Goal: Complete application form: Complete application form

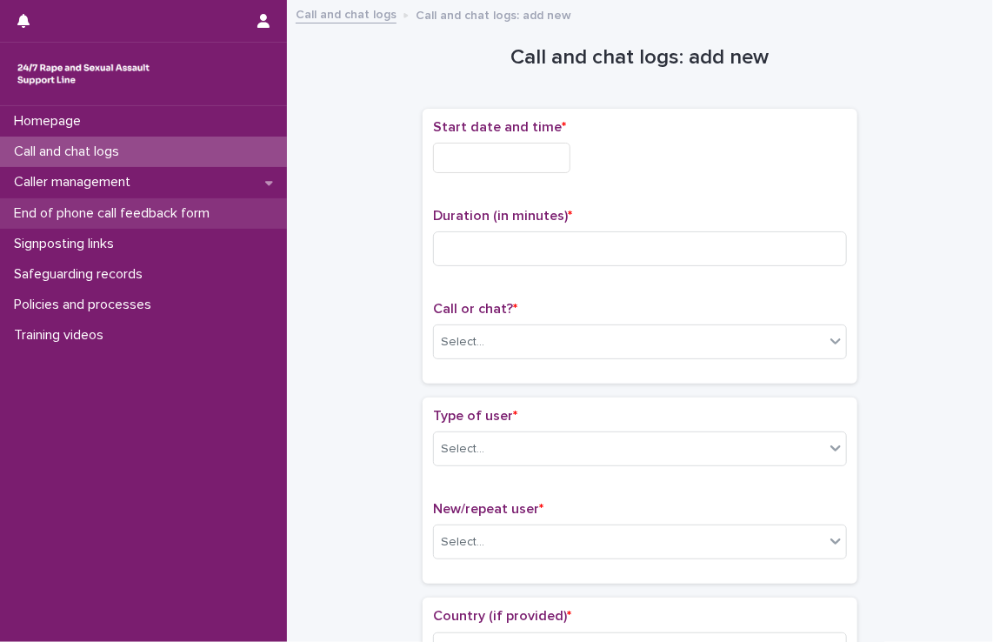
click at [172, 224] on div "End of phone call feedback form" at bounding box center [143, 213] width 287 height 30
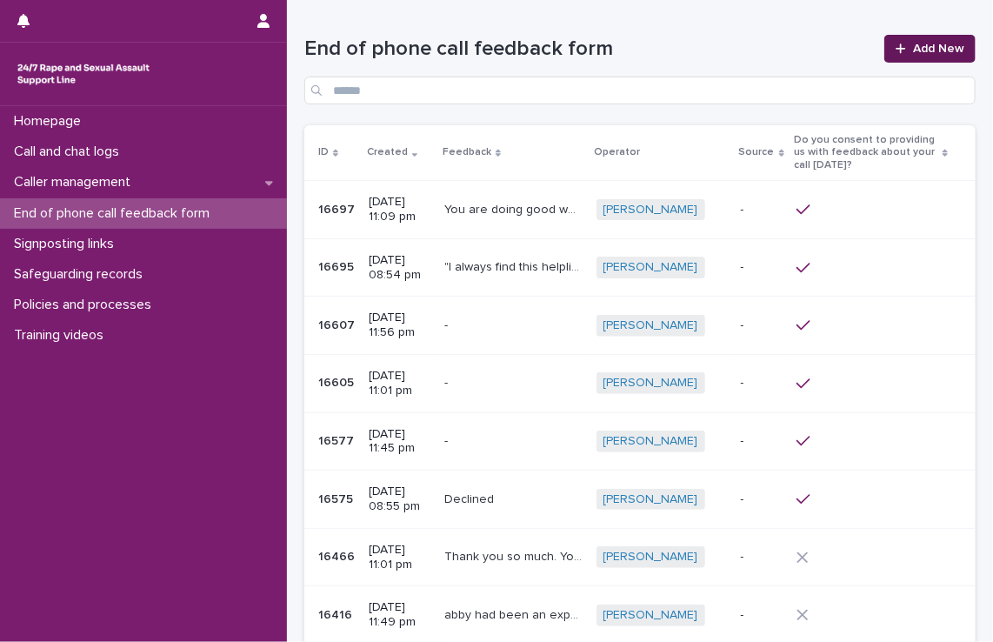
click at [918, 57] on link "Add New" at bounding box center [929, 49] width 91 height 28
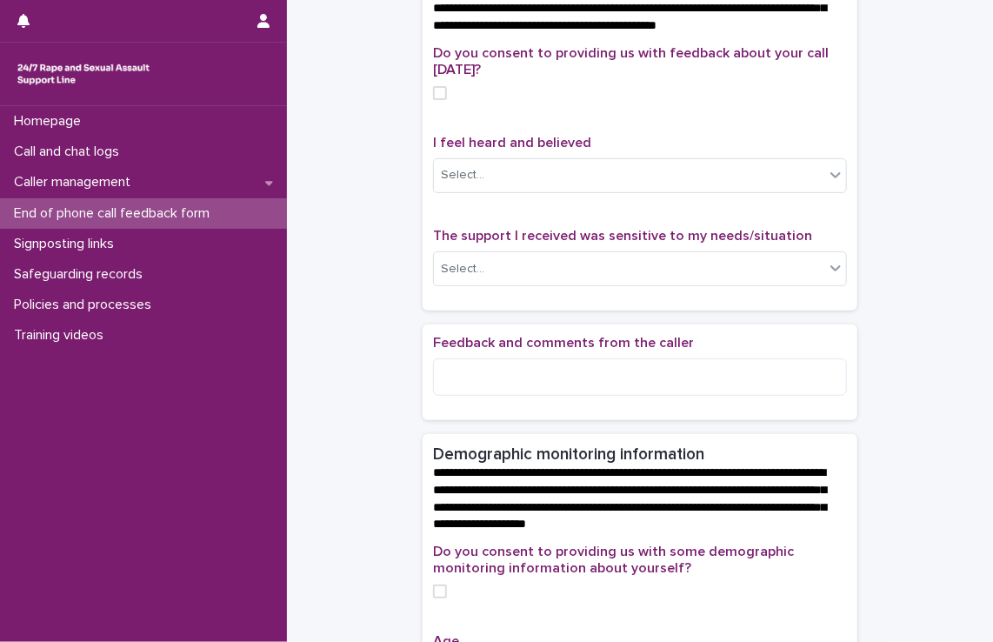
scroll to position [136, 0]
click at [435, 100] on span at bounding box center [440, 93] width 14 height 14
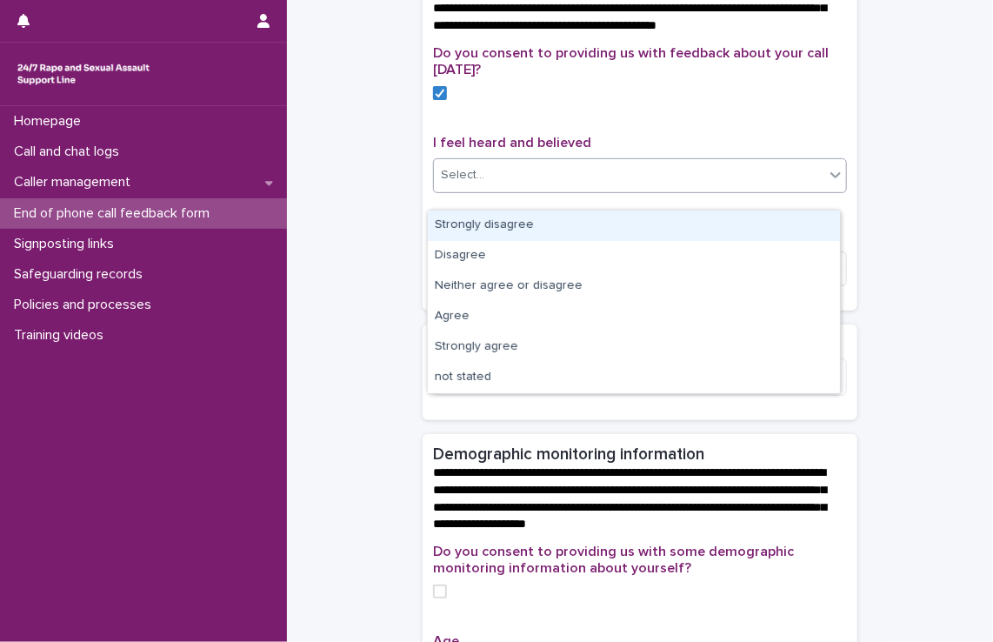
click at [472, 183] on div "Select..." at bounding box center [462, 175] width 43 height 18
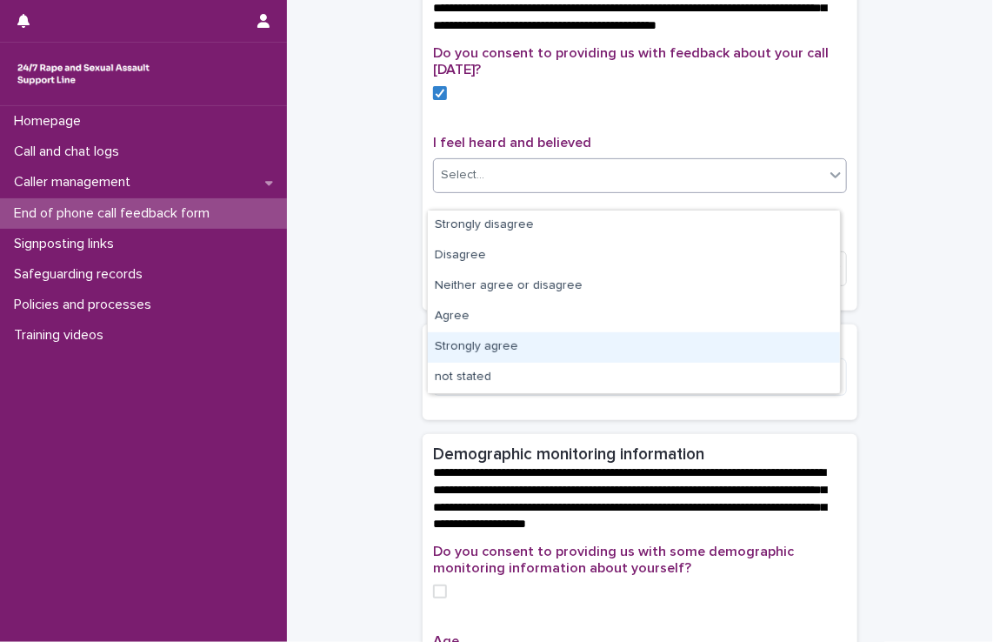
click at [457, 337] on div "Strongly agree" at bounding box center [634, 347] width 412 height 30
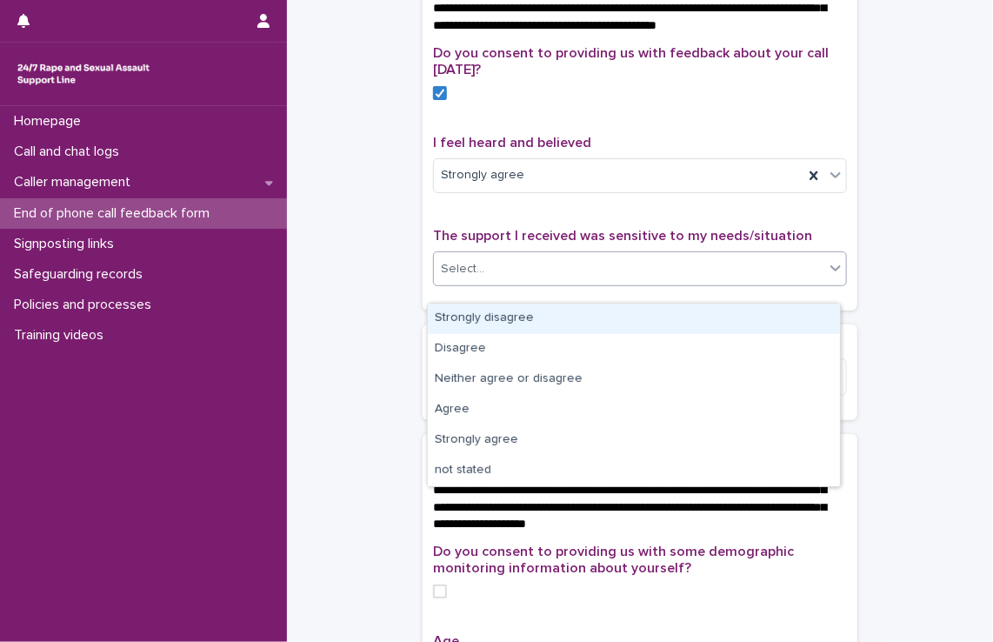
click at [498, 283] on div "Select..." at bounding box center [629, 269] width 390 height 29
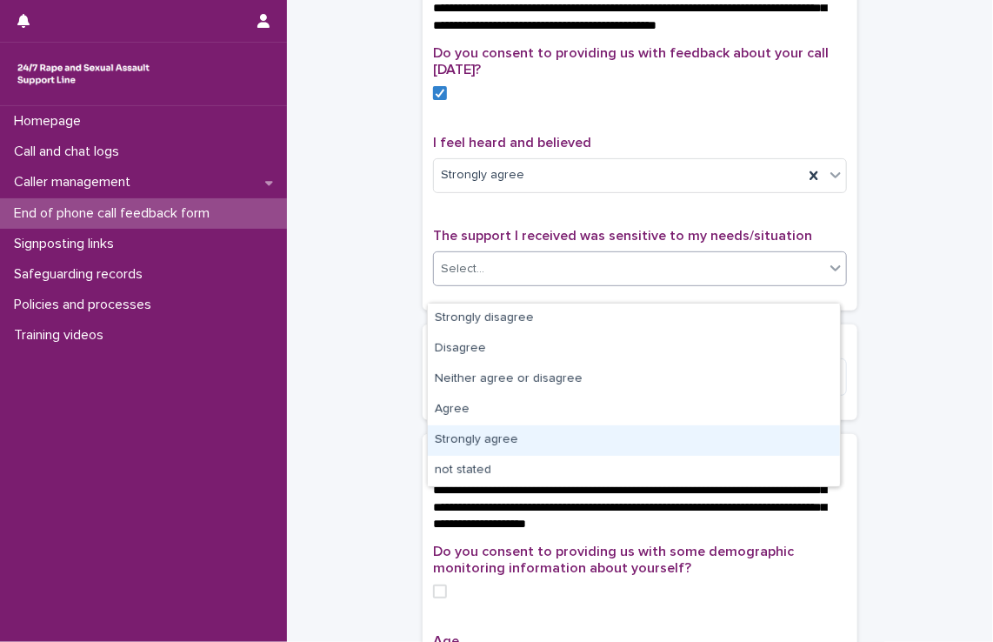
click at [500, 425] on div "Strongly agree" at bounding box center [634, 440] width 412 height 30
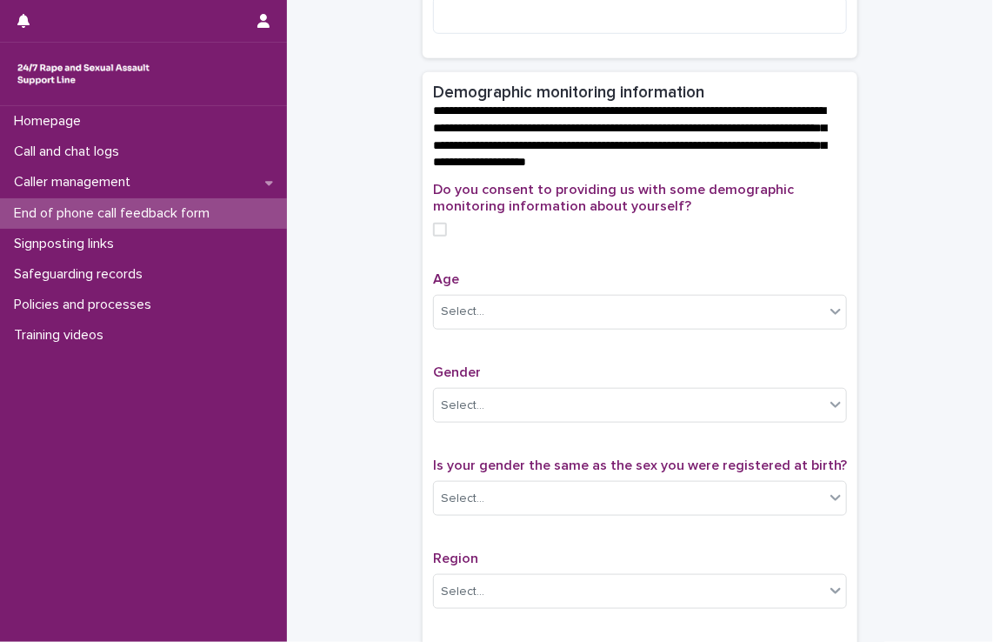
scroll to position [490, 0]
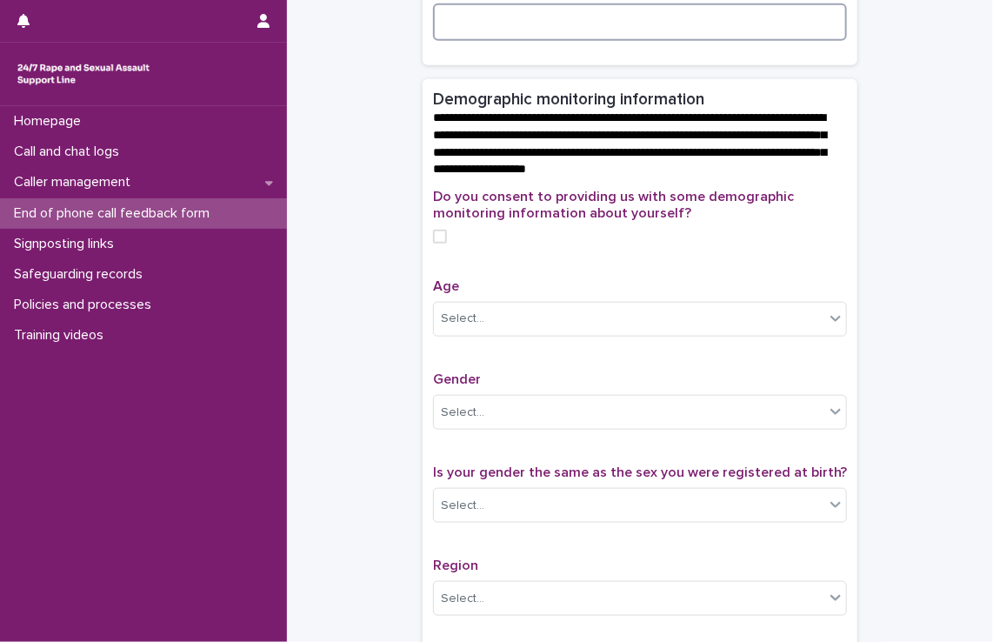
click at [550, 30] on textarea at bounding box center [640, 21] width 414 height 37
click at [433, 244] on span at bounding box center [440, 237] width 14 height 14
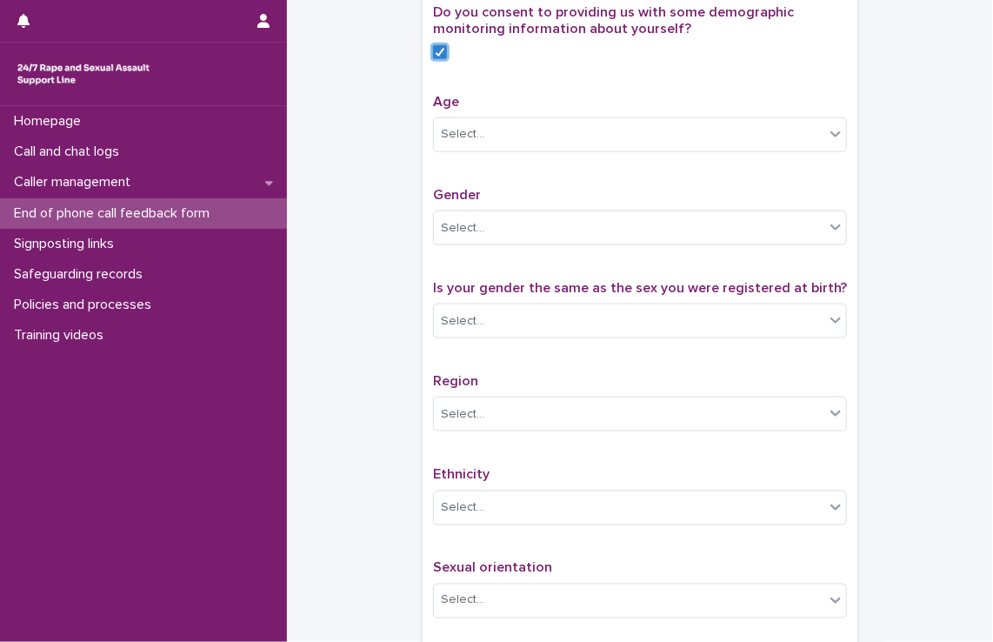
scroll to position [677, 0]
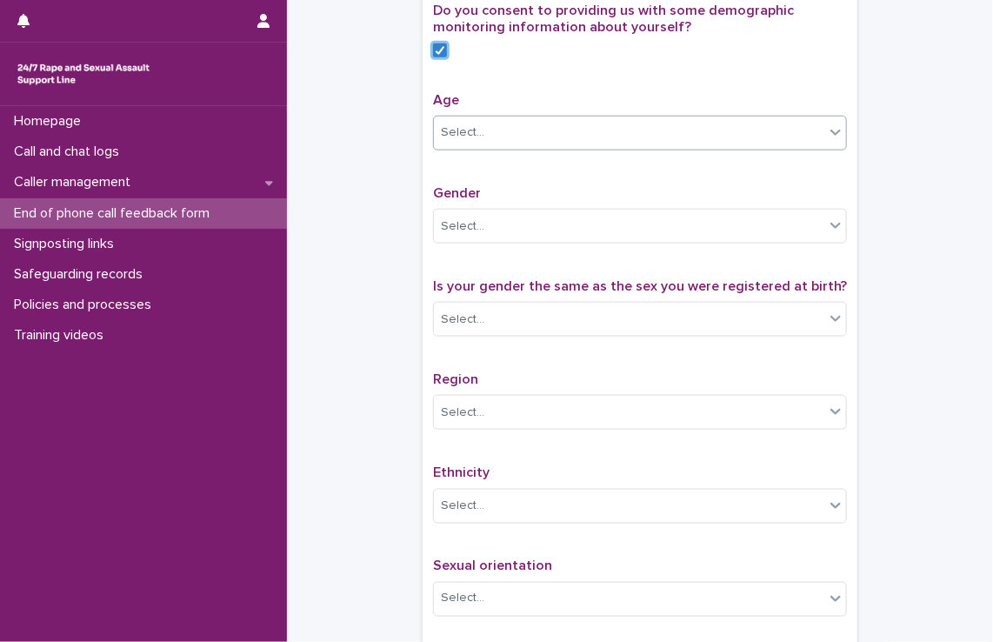
click at [547, 147] on div "Select..." at bounding box center [629, 132] width 390 height 29
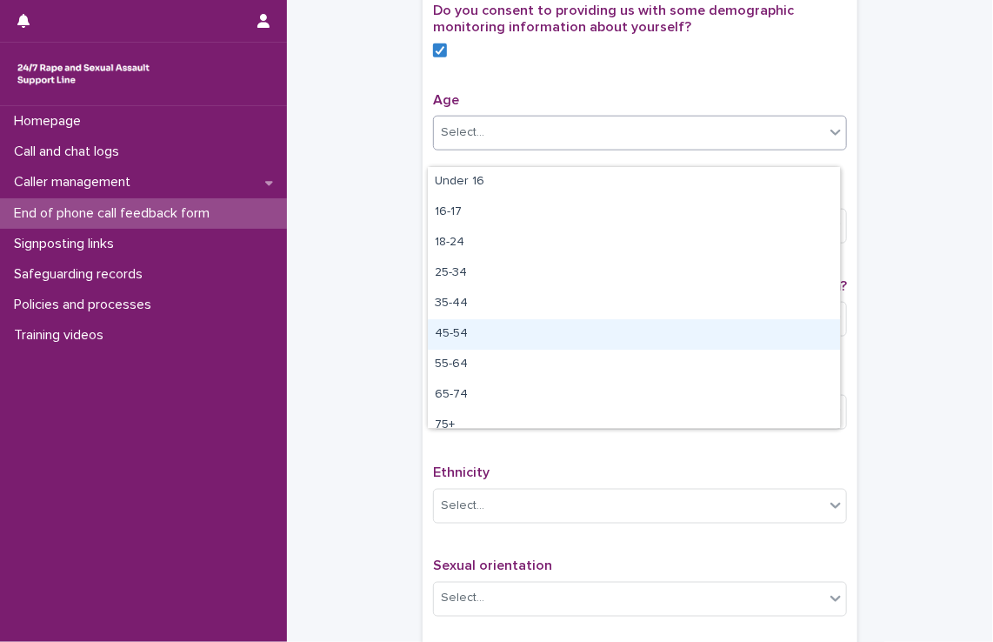
click at [480, 335] on div "45-54" at bounding box center [634, 334] width 412 height 30
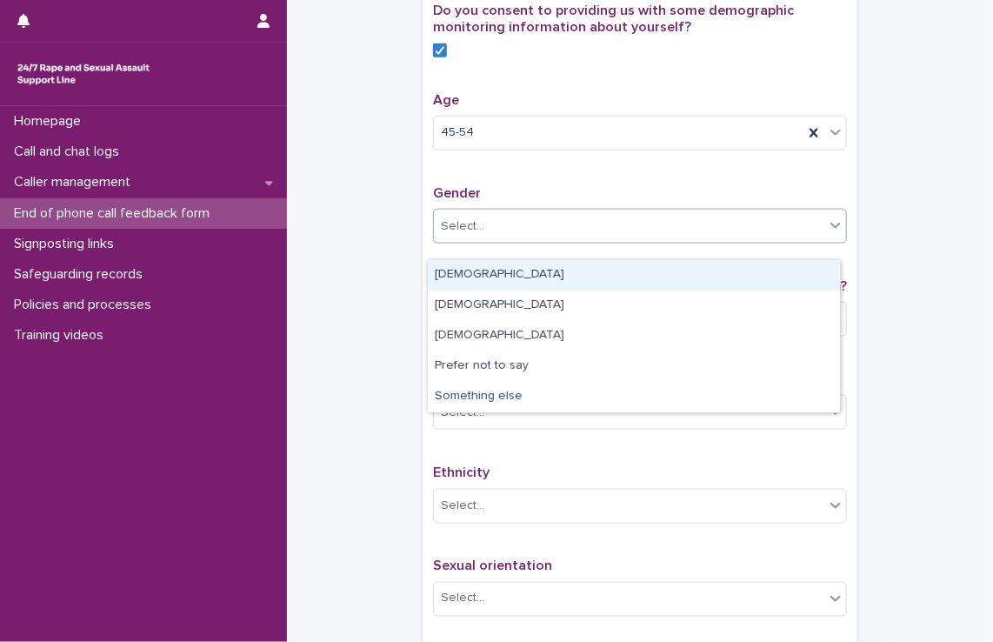
click at [504, 236] on div "Select..." at bounding box center [629, 226] width 390 height 29
click at [489, 271] on div "[DEMOGRAPHIC_DATA]" at bounding box center [634, 275] width 412 height 30
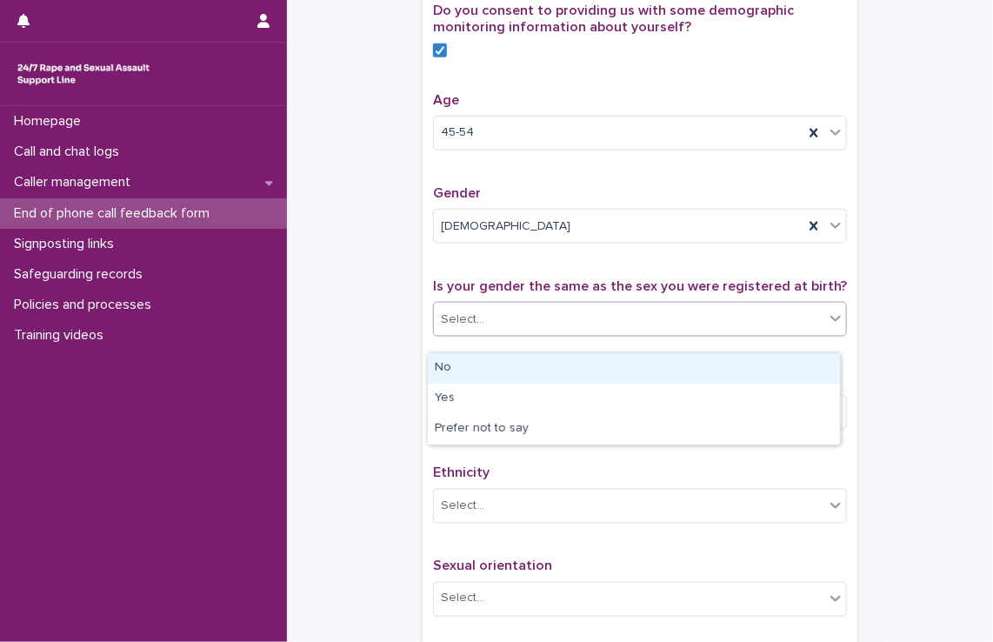
click at [491, 332] on div "Select..." at bounding box center [629, 319] width 390 height 29
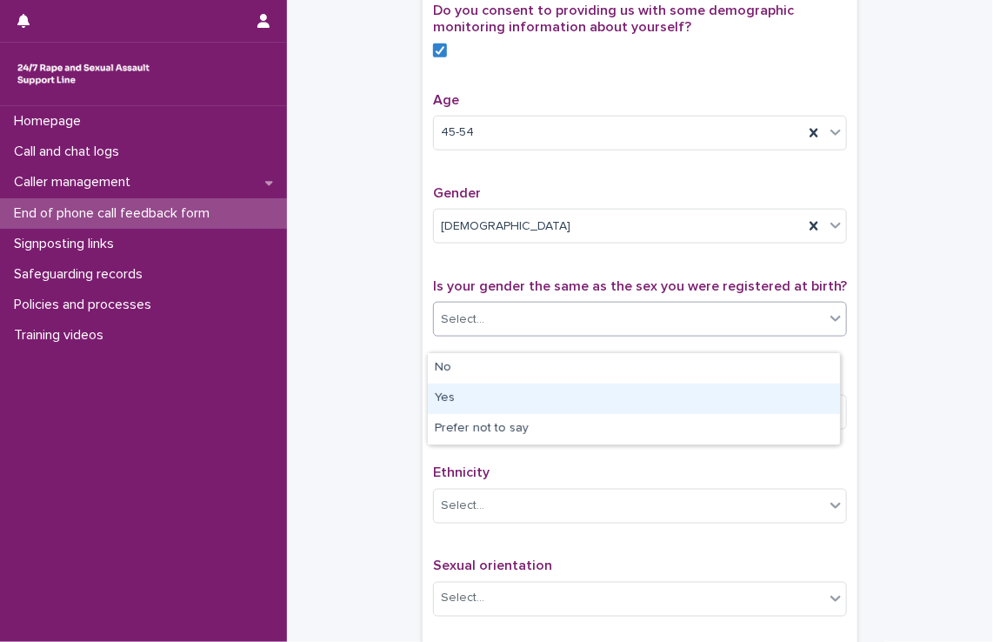
drag, startPoint x: 479, startPoint y: 378, endPoint x: 480, endPoint y: 401, distance: 22.6
click at [480, 401] on div "Yes" at bounding box center [634, 399] width 412 height 30
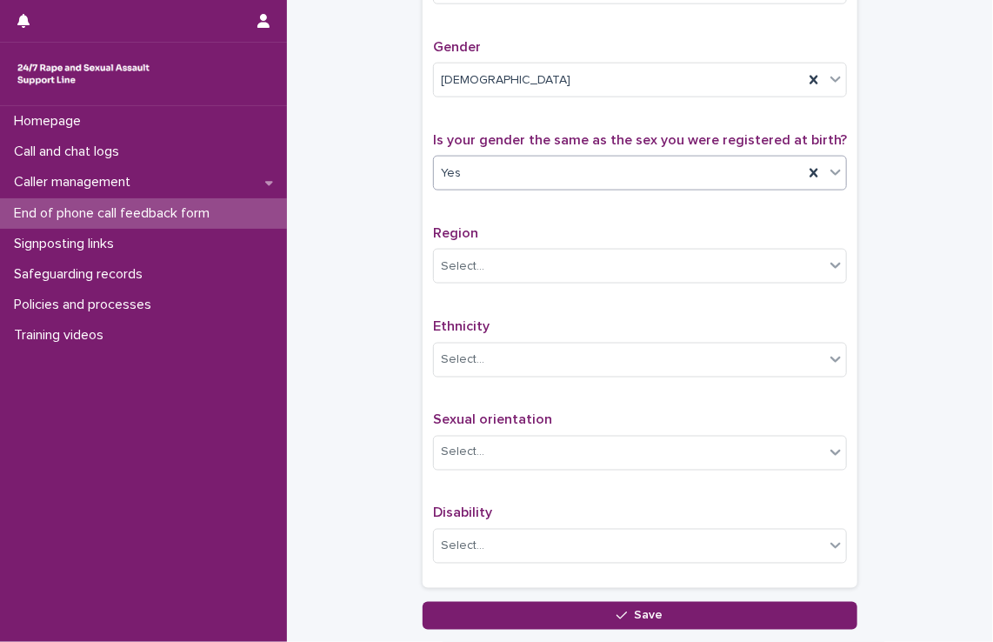
scroll to position [826, 0]
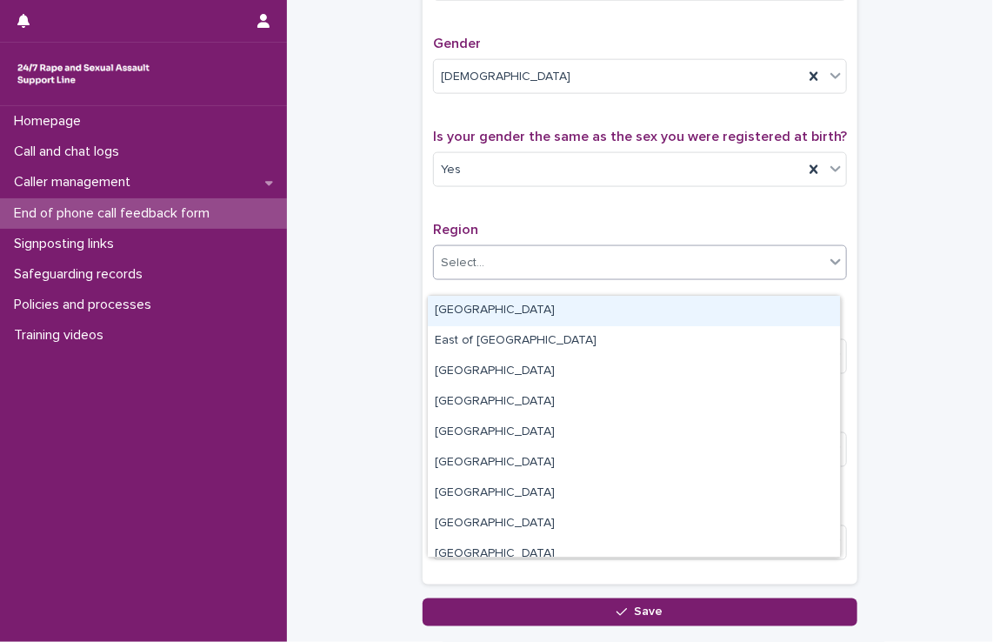
click at [525, 276] on div "Select..." at bounding box center [629, 263] width 390 height 29
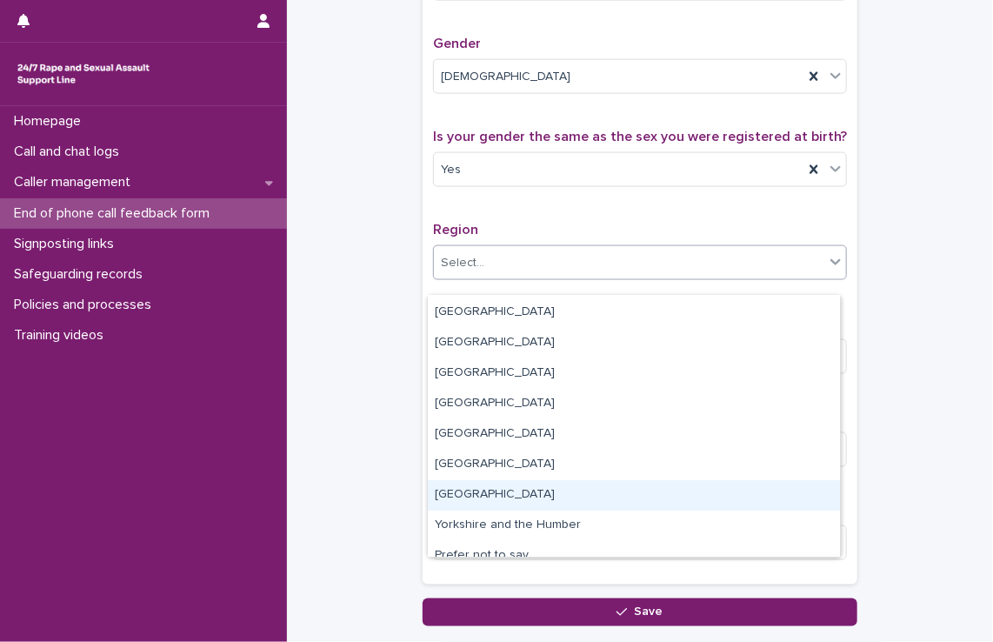
scroll to position [59, 0]
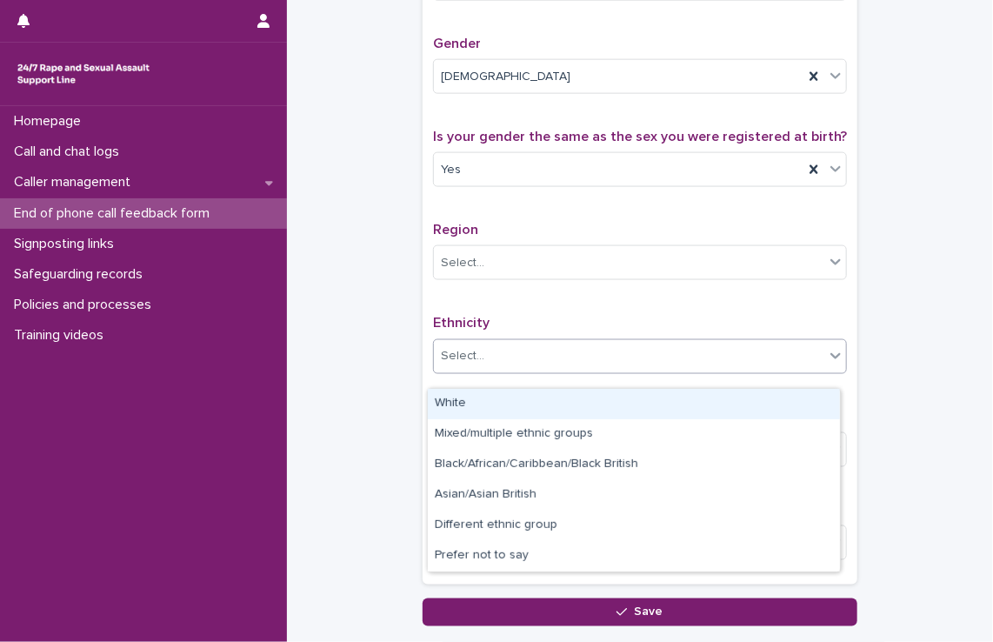
click at [508, 370] on div "Select..." at bounding box center [629, 356] width 390 height 29
click at [501, 393] on div "White" at bounding box center [634, 404] width 412 height 30
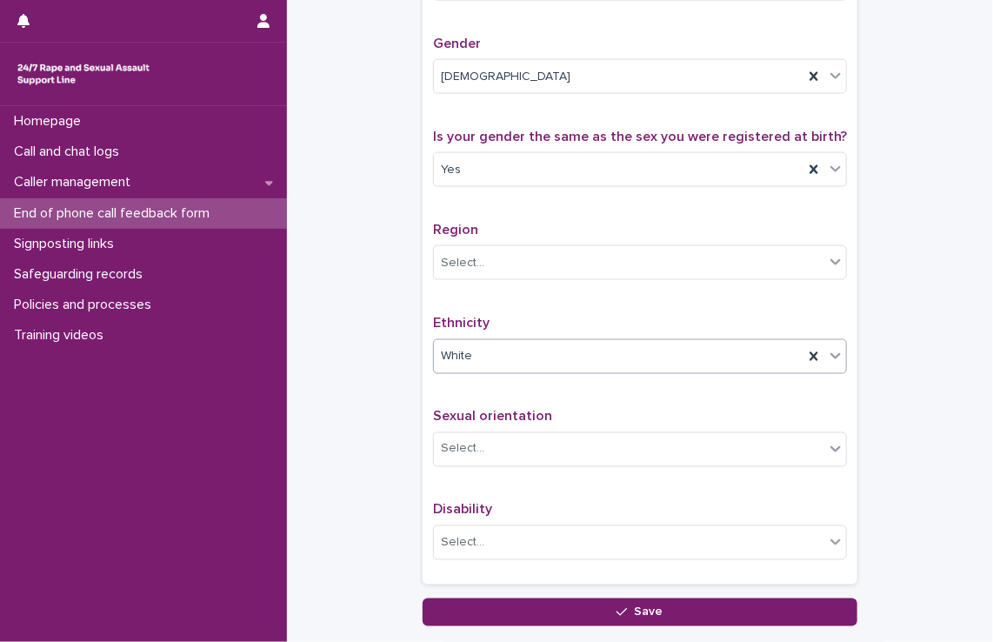
scroll to position [960, 0]
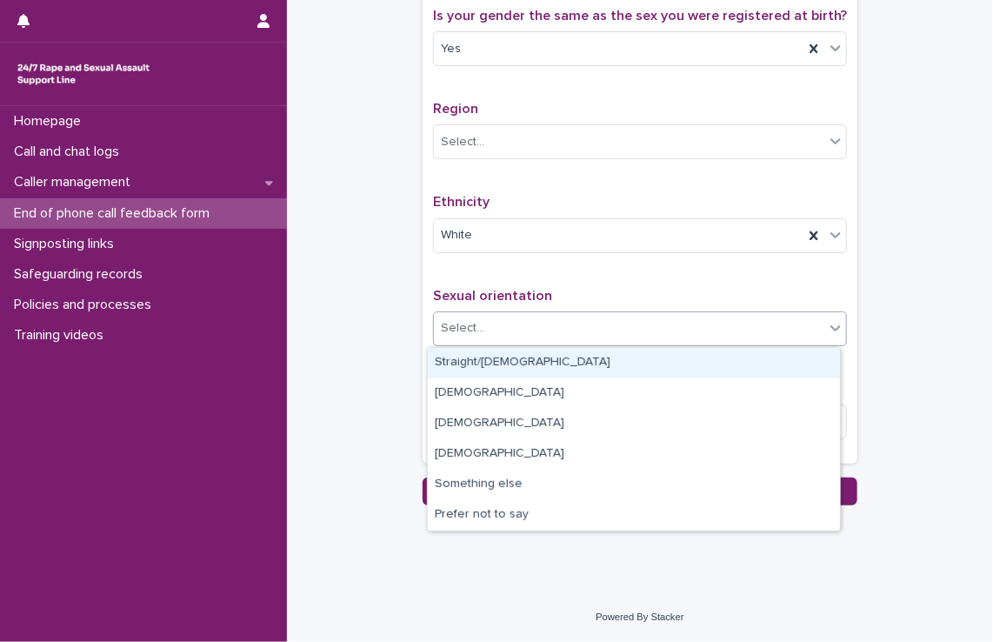
click at [515, 317] on div "Select..." at bounding box center [629, 328] width 390 height 29
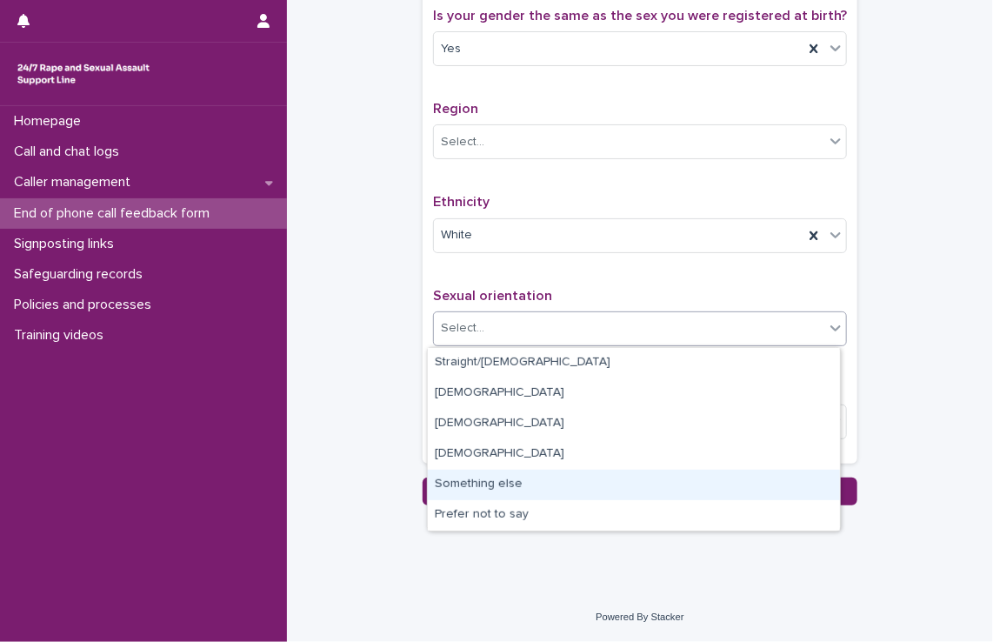
click at [513, 488] on div "Something else" at bounding box center [634, 485] width 412 height 30
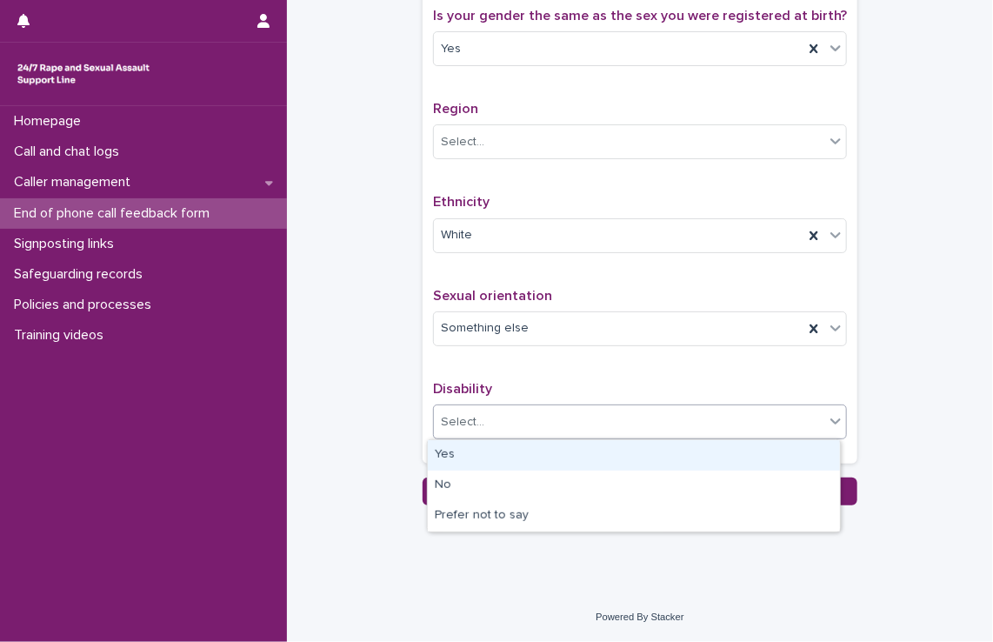
click at [538, 427] on div "Select..." at bounding box center [629, 422] width 390 height 29
click at [538, 446] on div "Yes" at bounding box center [634, 455] width 412 height 30
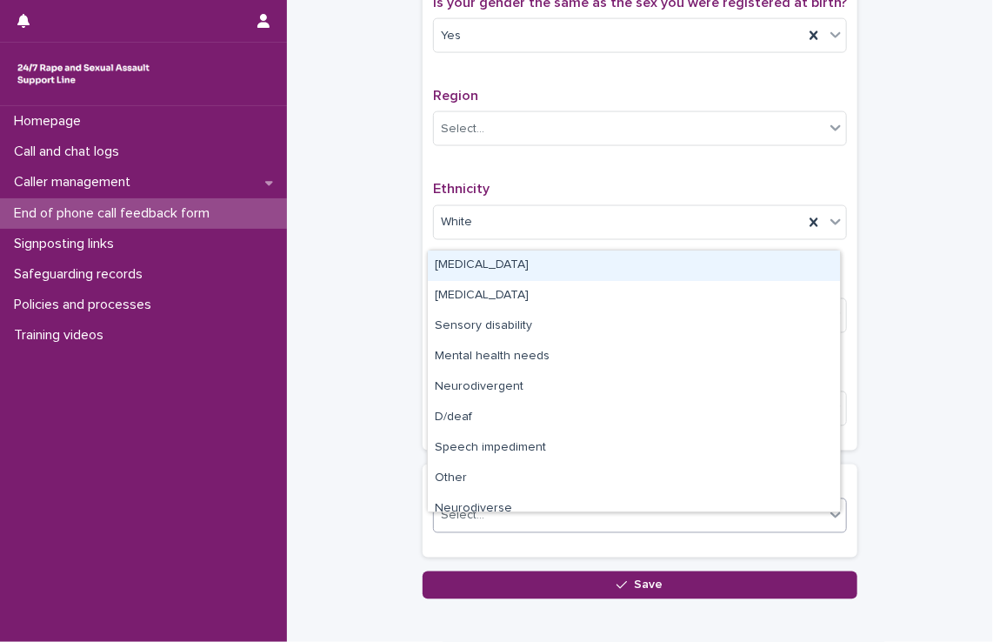
click at [491, 530] on div "Select..." at bounding box center [629, 516] width 390 height 29
click at [580, 273] on div "[MEDICAL_DATA]" at bounding box center [634, 265] width 412 height 30
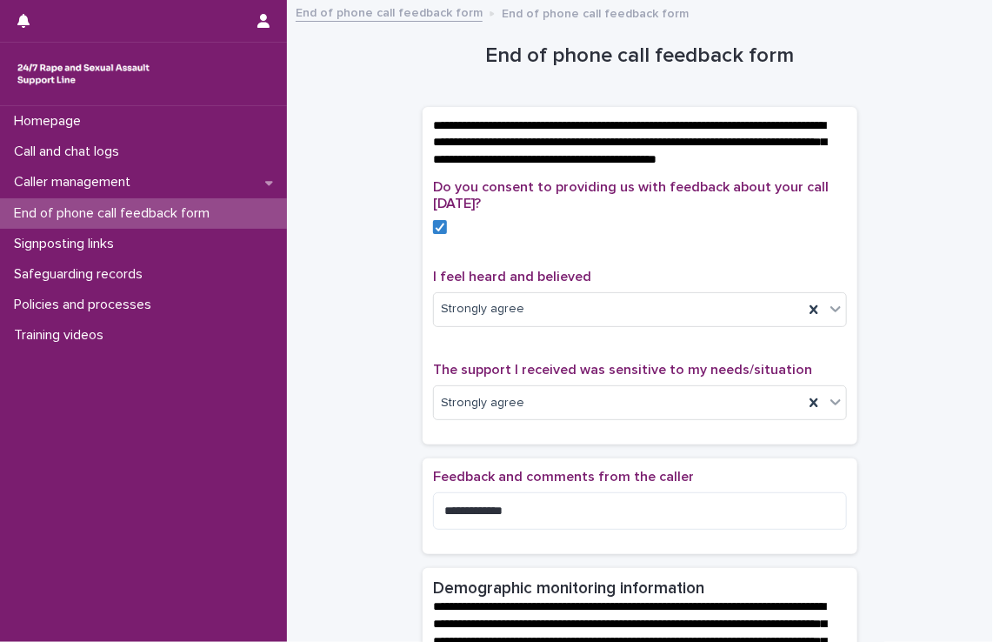
scroll to position [0, 0]
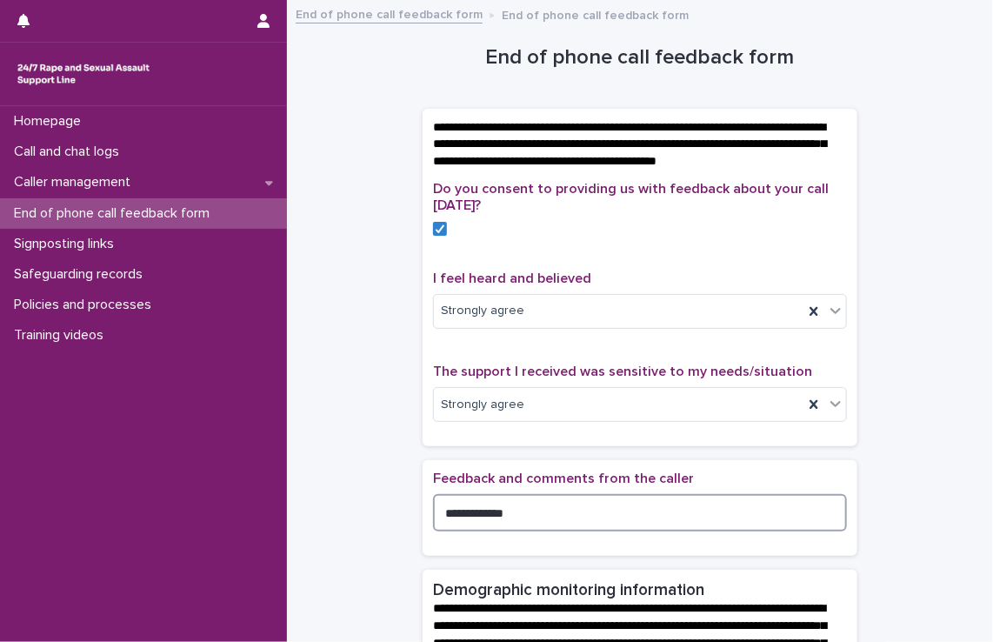
click at [437, 531] on textarea "**********" at bounding box center [640, 512] width 414 height 37
click at [591, 531] on textarea "**********" at bounding box center [640, 512] width 414 height 37
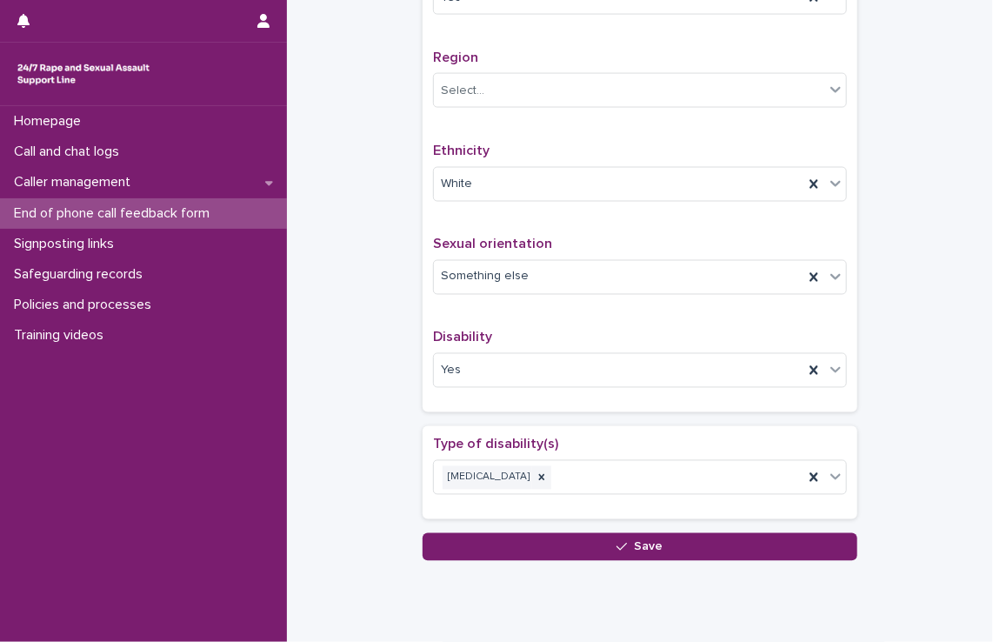
scroll to position [1067, 0]
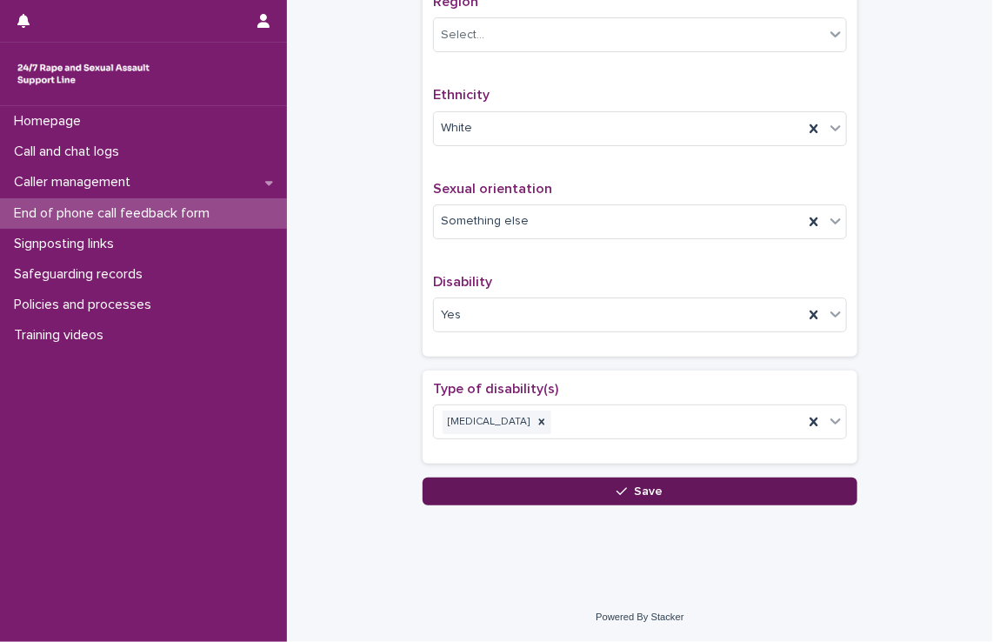
type textarea "**********"
click at [584, 497] on button "Save" at bounding box center [640, 491] width 435 height 28
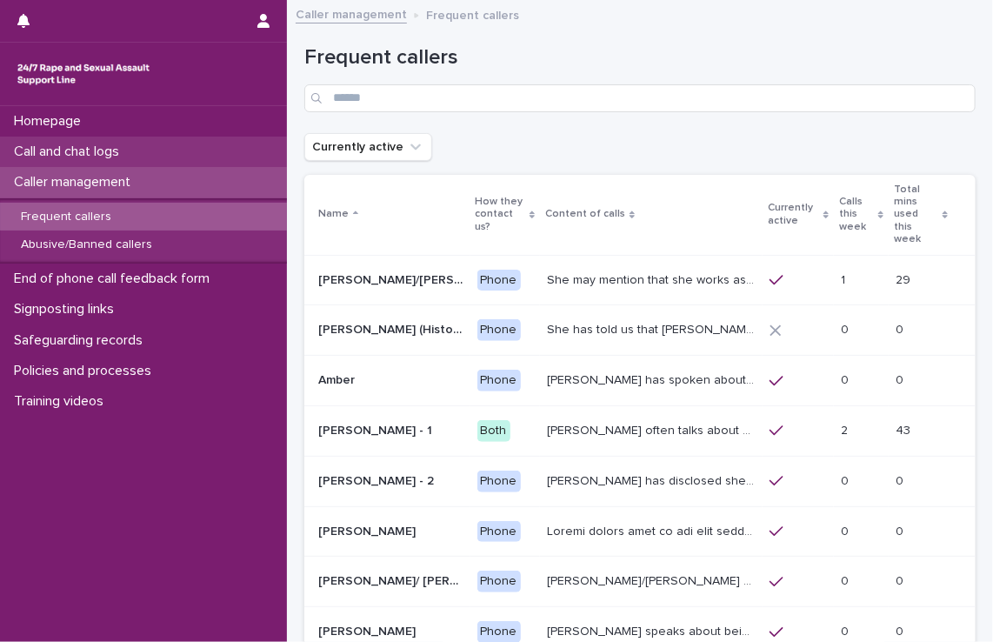
click at [240, 140] on div "Call and chat logs" at bounding box center [143, 152] width 287 height 30
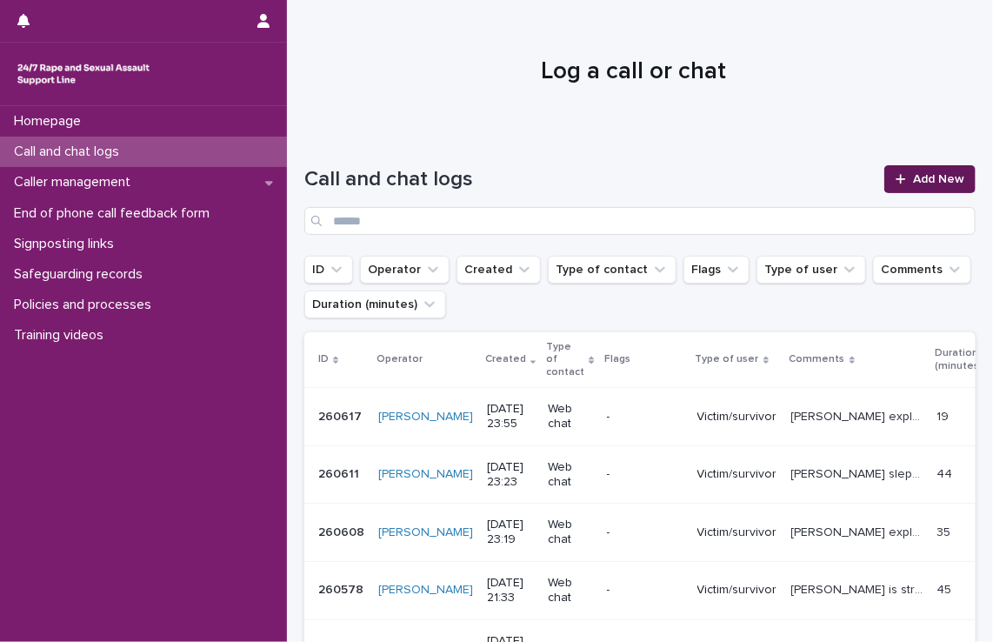
click at [913, 173] on span "Add New" at bounding box center [938, 179] width 51 height 12
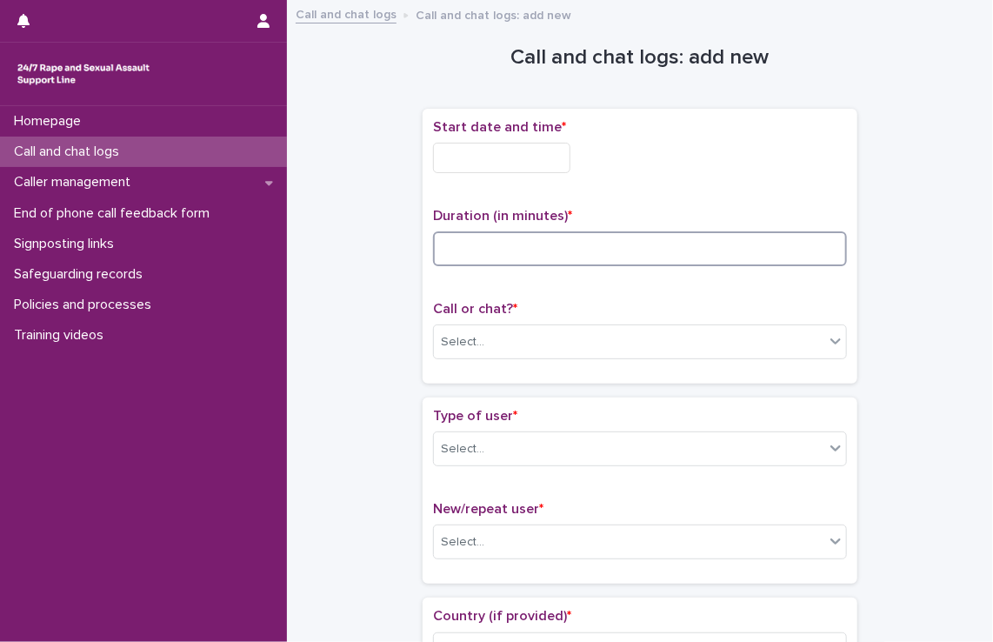
click at [560, 238] on input at bounding box center [640, 248] width 414 height 35
type input "**"
click at [526, 176] on div "Start date and time *" at bounding box center [640, 153] width 414 height 68
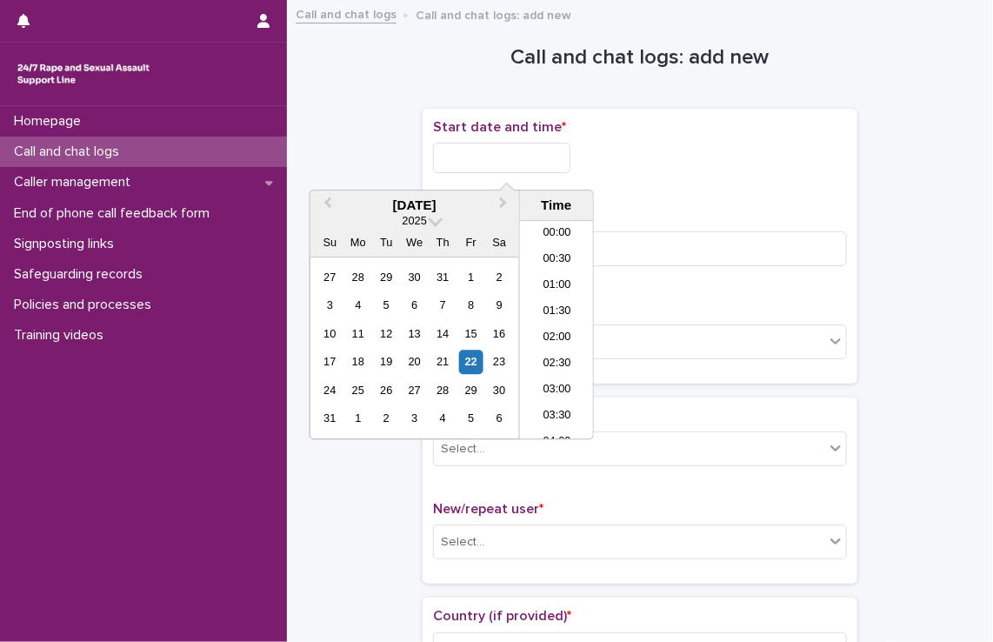
click at [525, 167] on input "text" at bounding box center [501, 158] width 137 height 30
click at [555, 297] on li "20:00" at bounding box center [557, 304] width 74 height 26
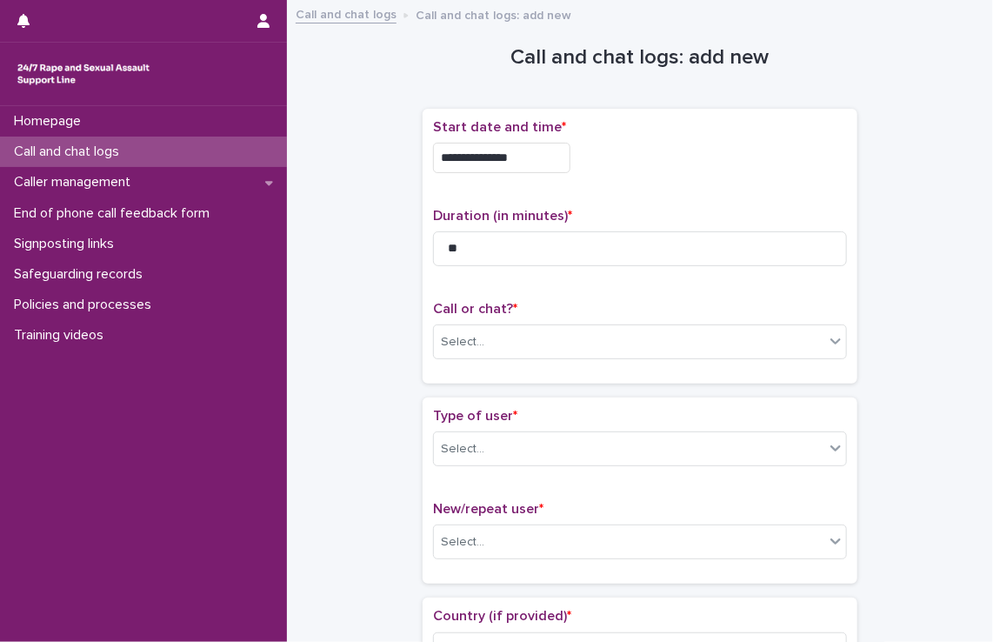
click at [540, 155] on input "**********" at bounding box center [501, 158] width 137 height 30
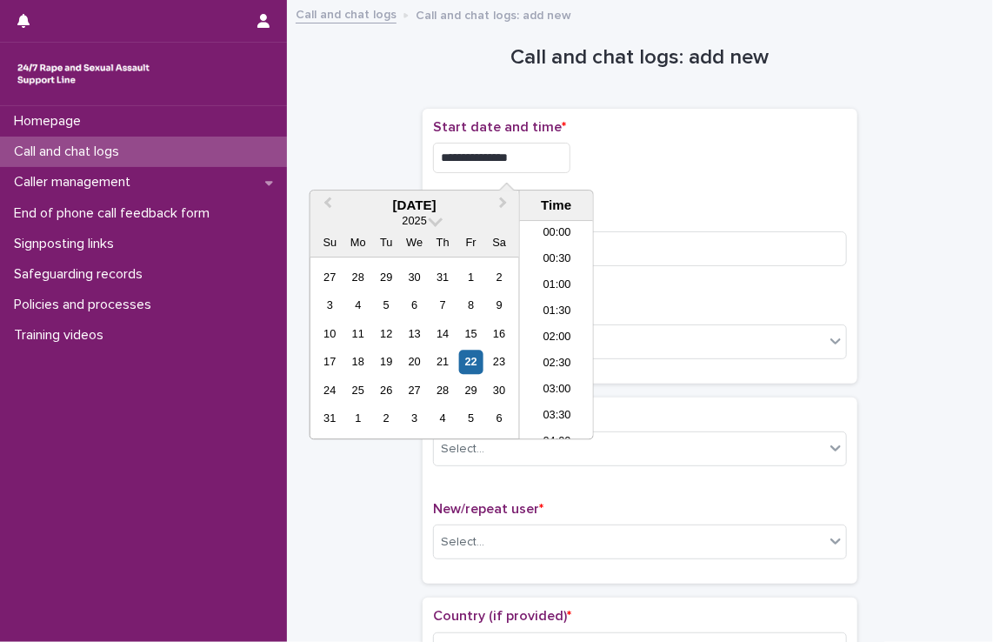
scroll to position [948, 0]
type input "**********"
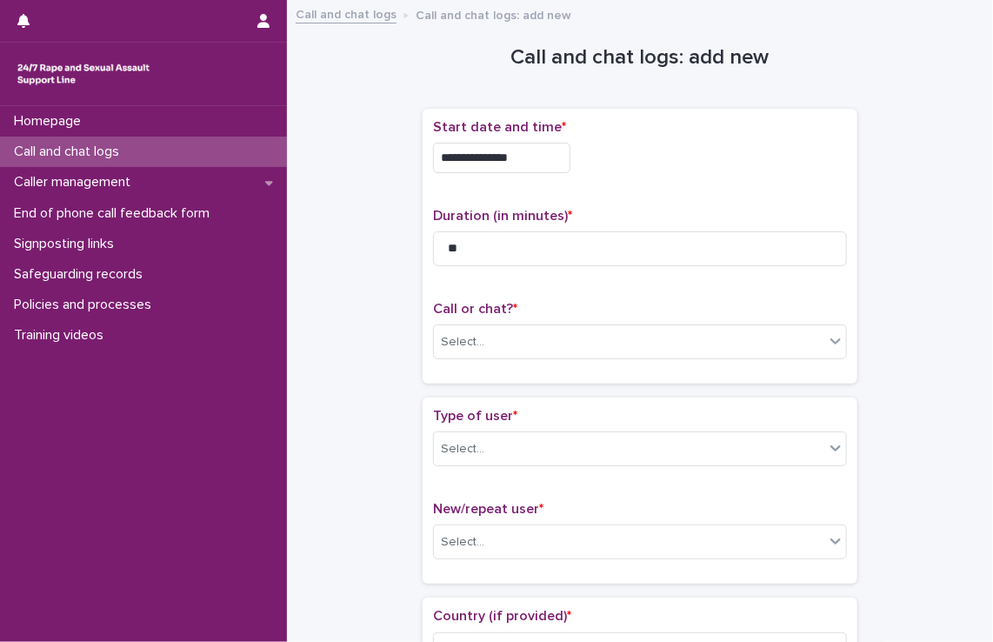
click at [608, 305] on p "Call or chat? *" at bounding box center [640, 309] width 414 height 17
click at [605, 350] on div "Select..." at bounding box center [629, 342] width 390 height 29
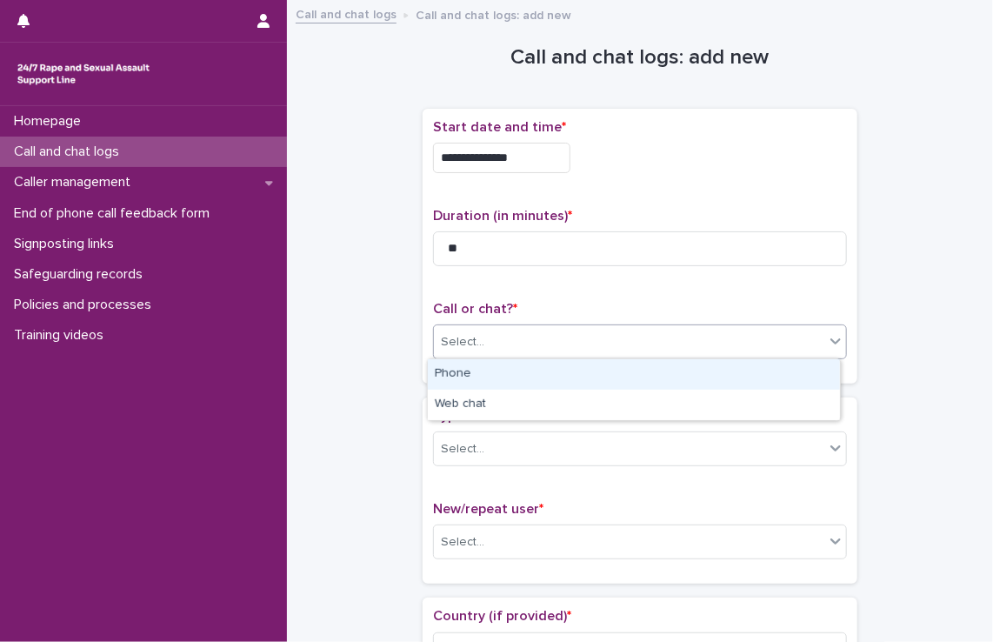
click at [594, 379] on div "Phone" at bounding box center [634, 374] width 412 height 30
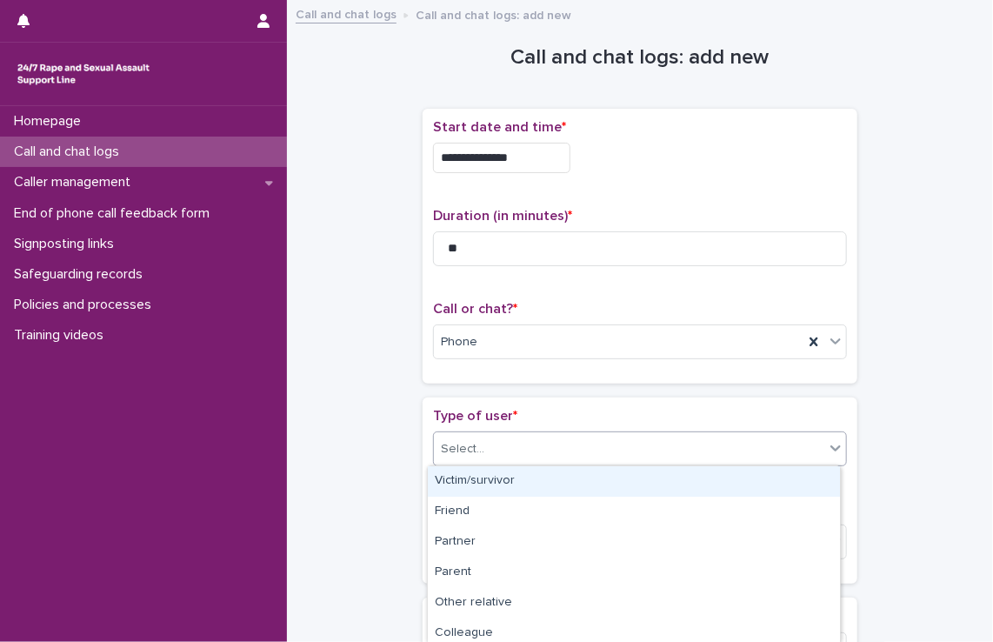
click at [591, 446] on div "Select..." at bounding box center [629, 449] width 390 height 29
click at [579, 481] on div "Victim/survivor" at bounding box center [634, 481] width 412 height 30
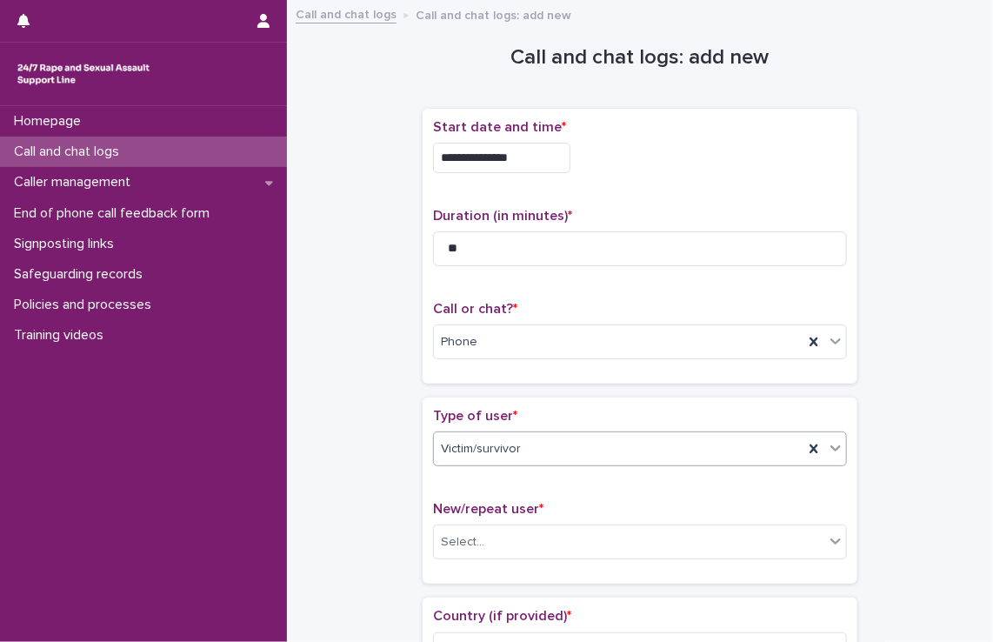
scroll to position [477, 0]
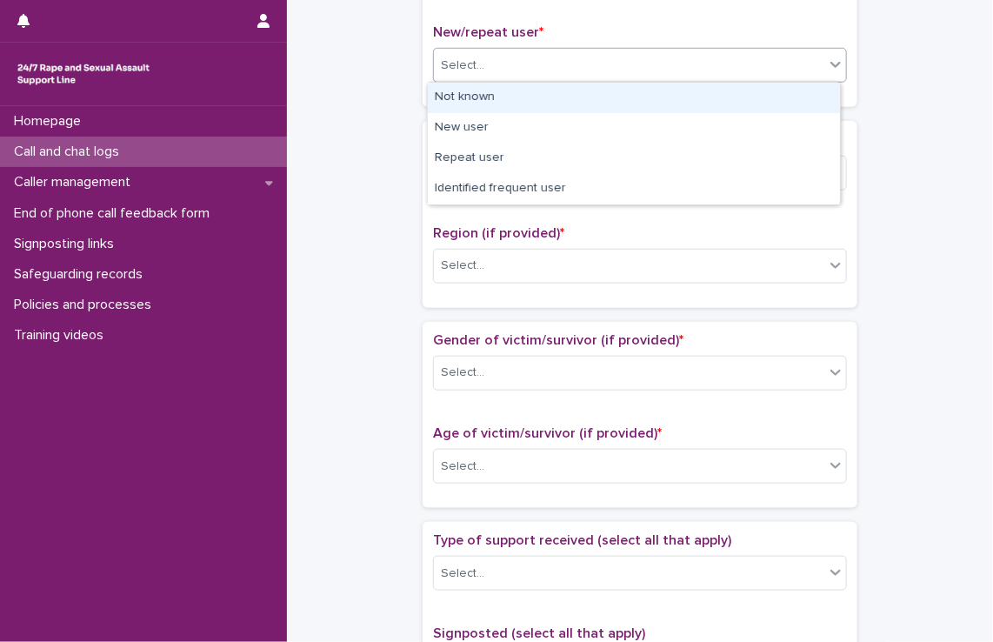
click at [579, 74] on div "Select..." at bounding box center [629, 65] width 390 height 29
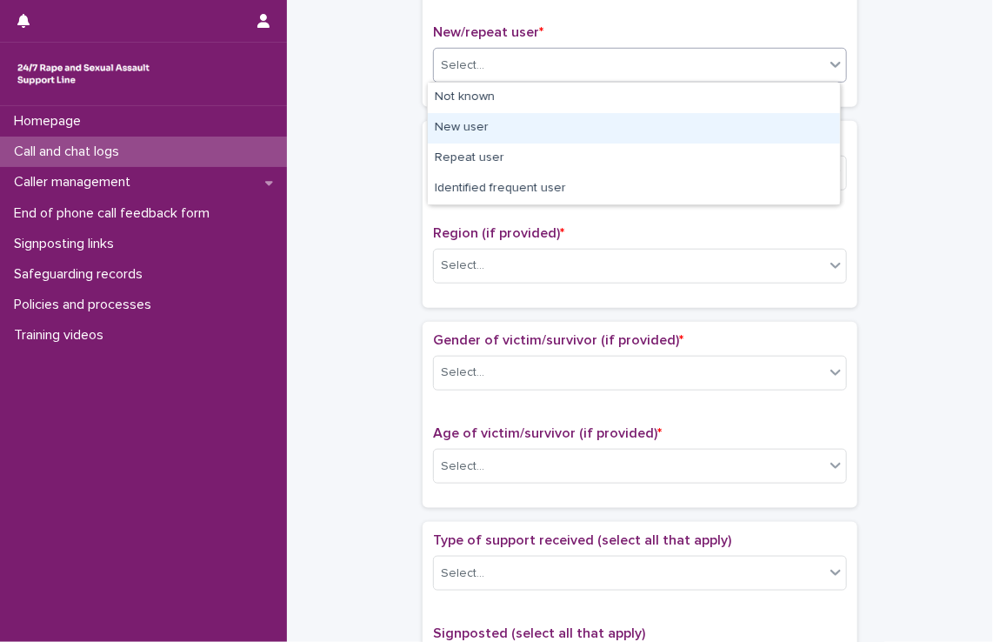
click at [565, 126] on div "New user" at bounding box center [634, 128] width 412 height 30
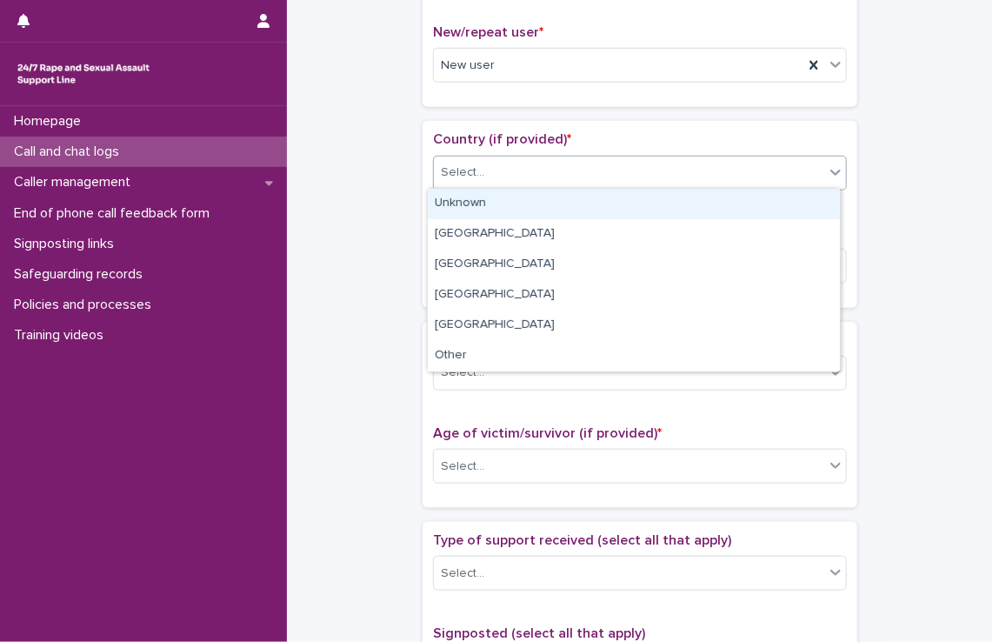
click at [566, 167] on div "Select..." at bounding box center [629, 172] width 390 height 29
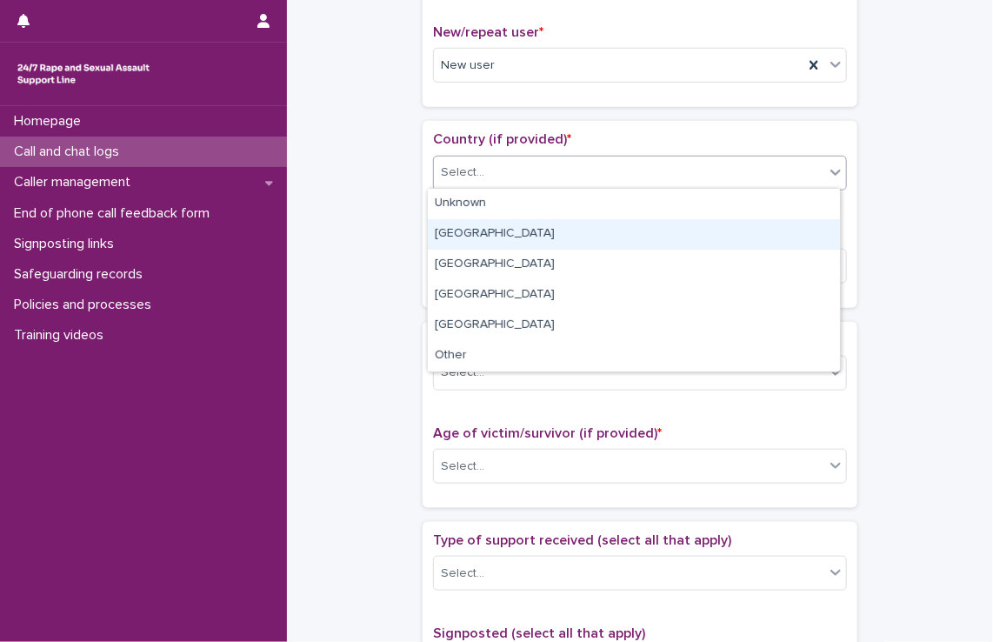
click at [528, 238] on div "[GEOGRAPHIC_DATA]" at bounding box center [634, 234] width 412 height 30
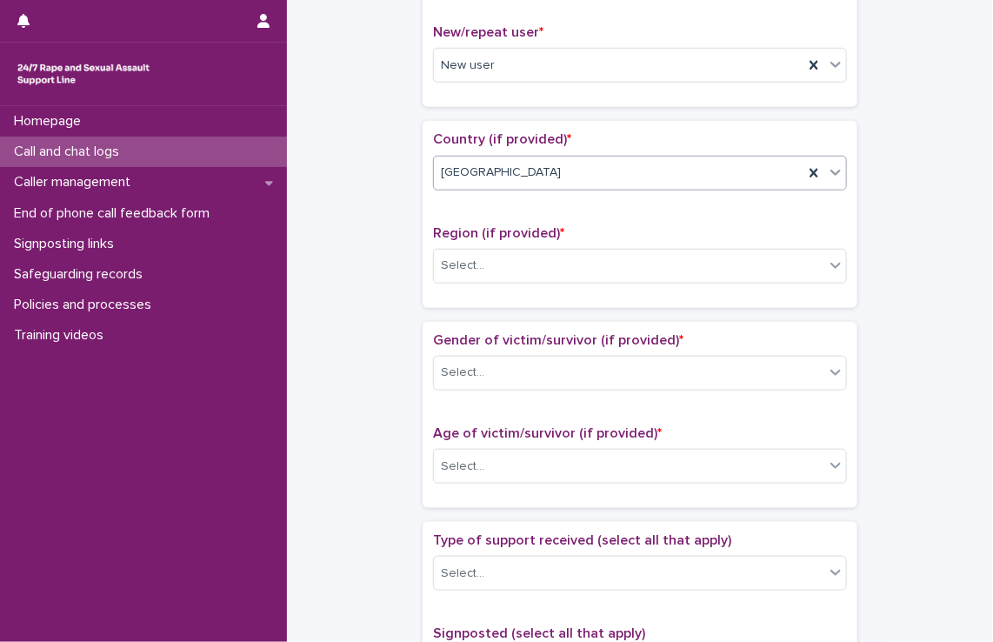
click at [509, 165] on div "[GEOGRAPHIC_DATA]" at bounding box center [619, 172] width 370 height 29
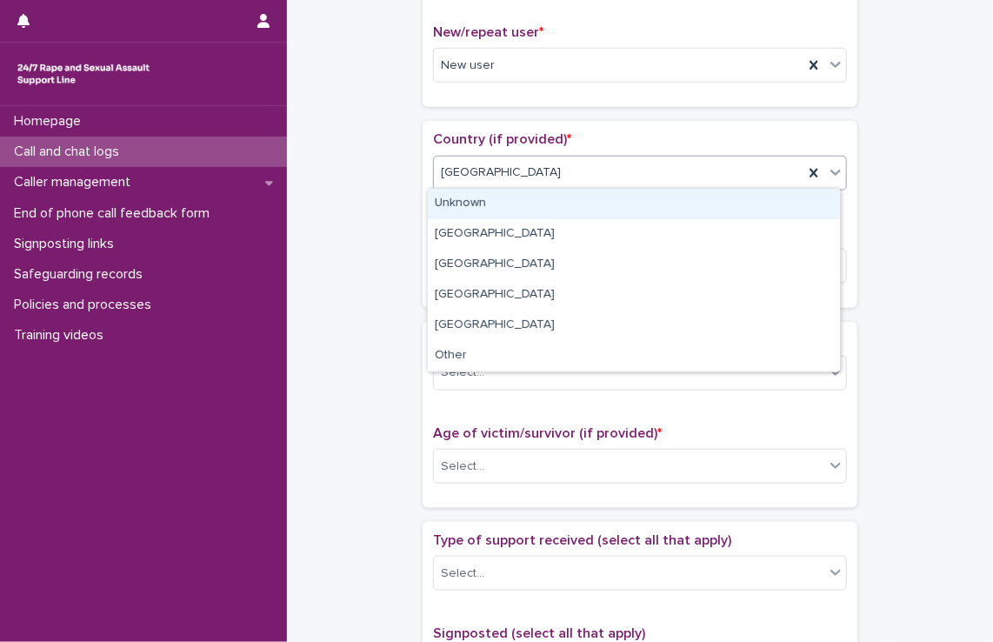
drag, startPoint x: 515, startPoint y: 244, endPoint x: 477, endPoint y: 212, distance: 49.4
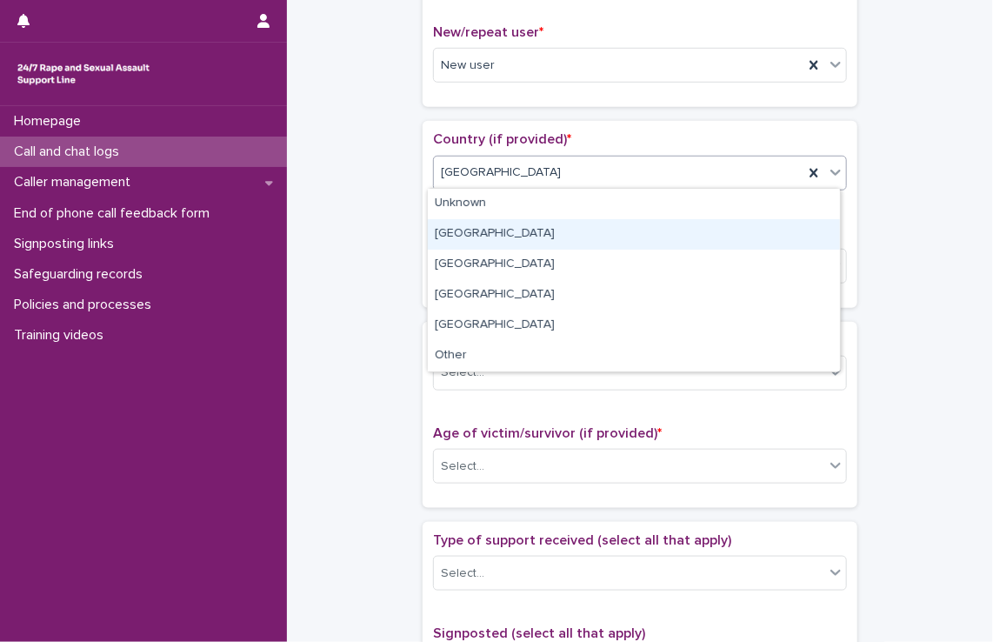
click at [484, 236] on div "[GEOGRAPHIC_DATA]" at bounding box center [634, 234] width 412 height 30
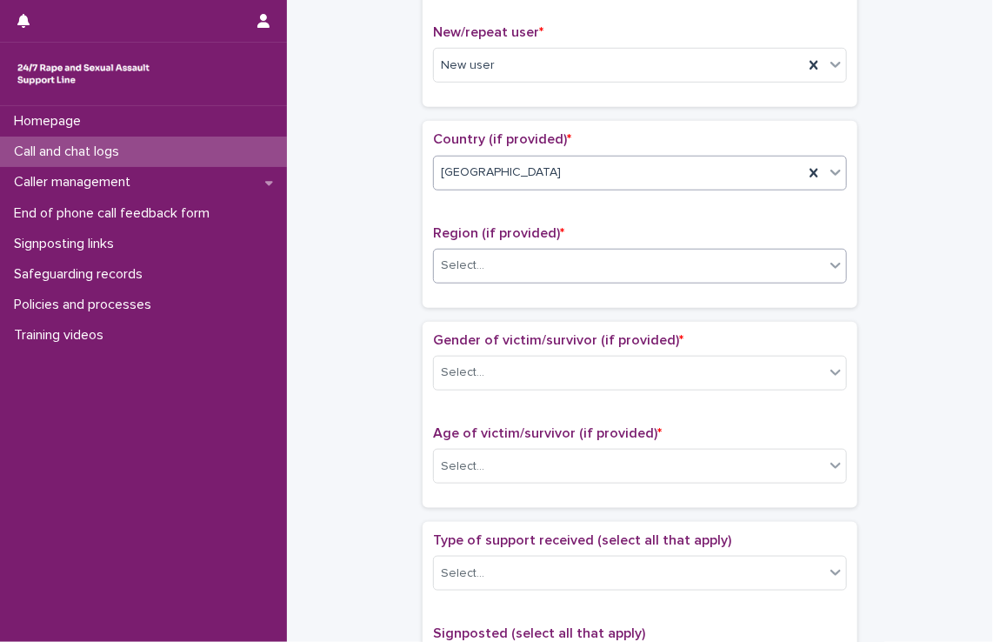
click at [488, 255] on div "Select..." at bounding box center [629, 265] width 390 height 29
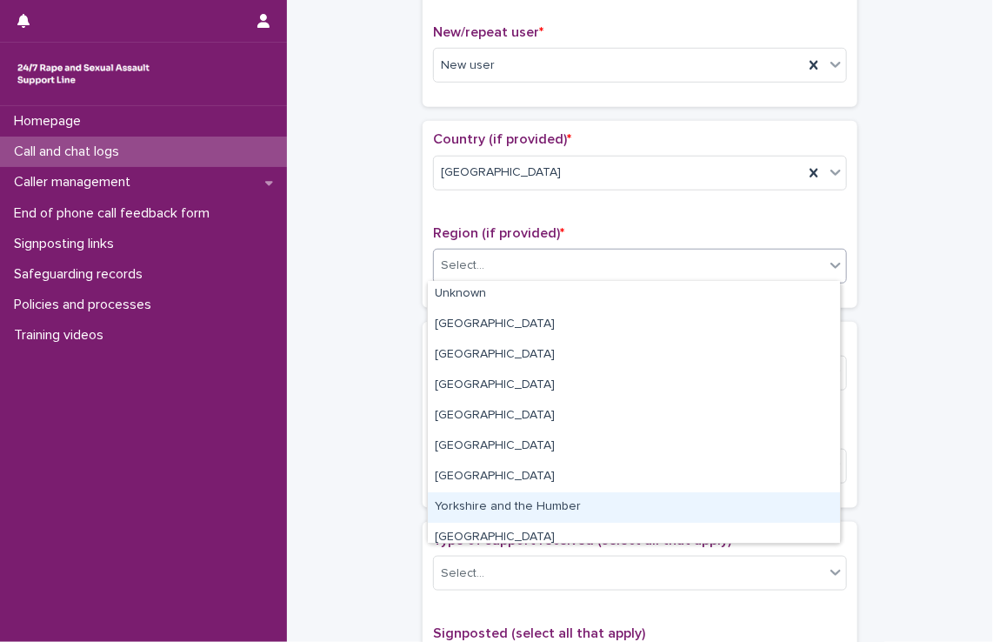
scroll to position [0, 0]
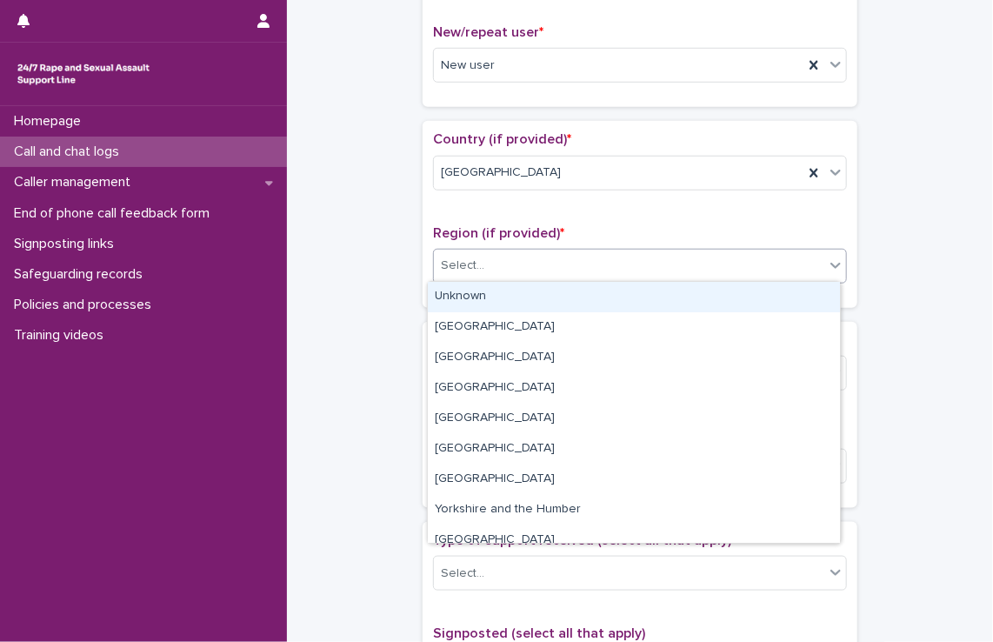
drag, startPoint x: 494, startPoint y: 313, endPoint x: 490, endPoint y: 297, distance: 16.9
click at [490, 297] on div "Unknown" at bounding box center [634, 297] width 412 height 30
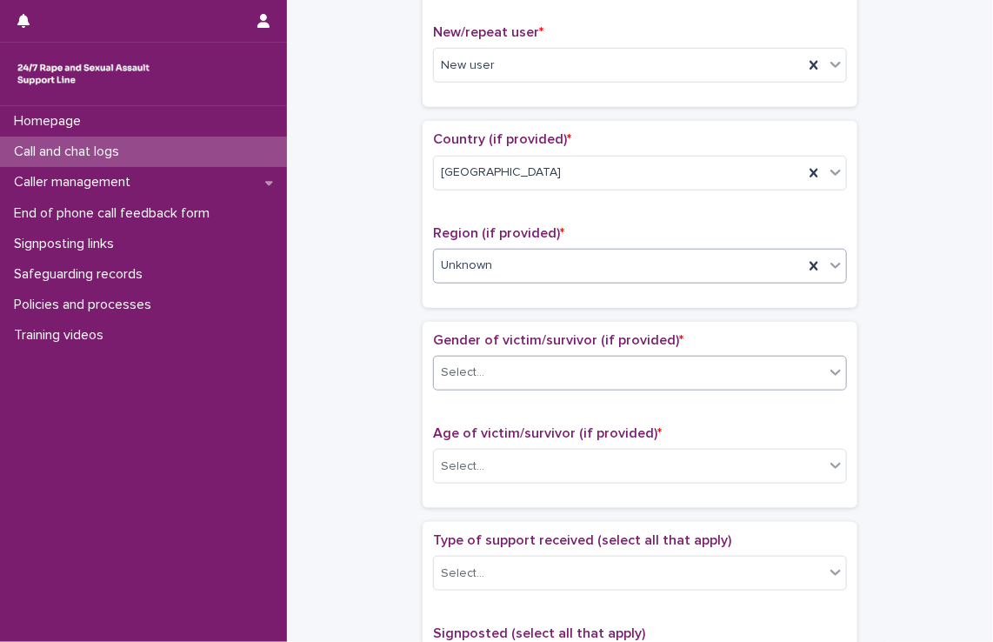
click at [510, 382] on div "Select..." at bounding box center [629, 372] width 390 height 29
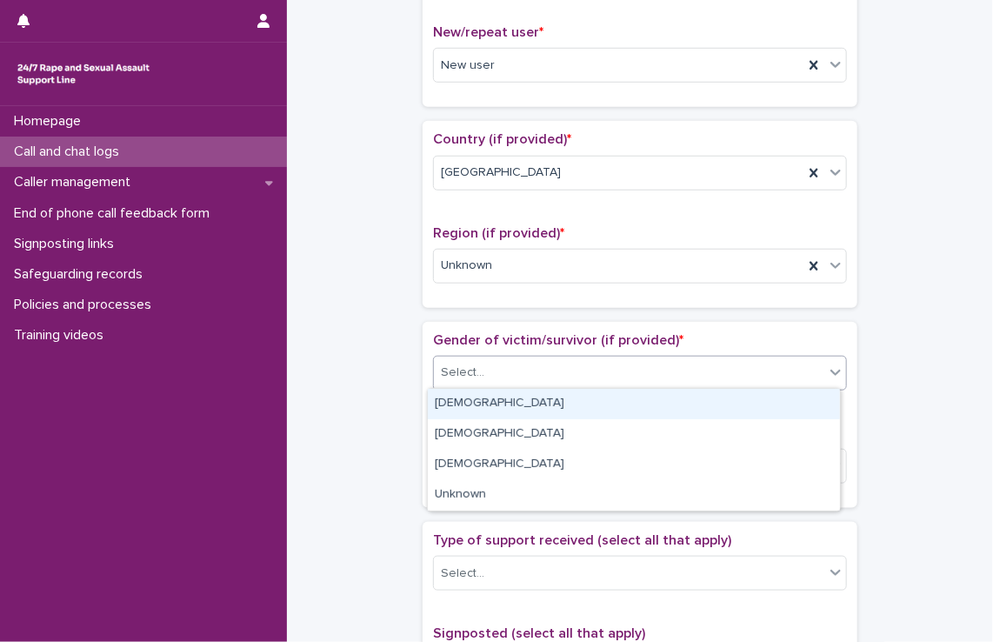
click at [514, 403] on div "[DEMOGRAPHIC_DATA]" at bounding box center [634, 404] width 412 height 30
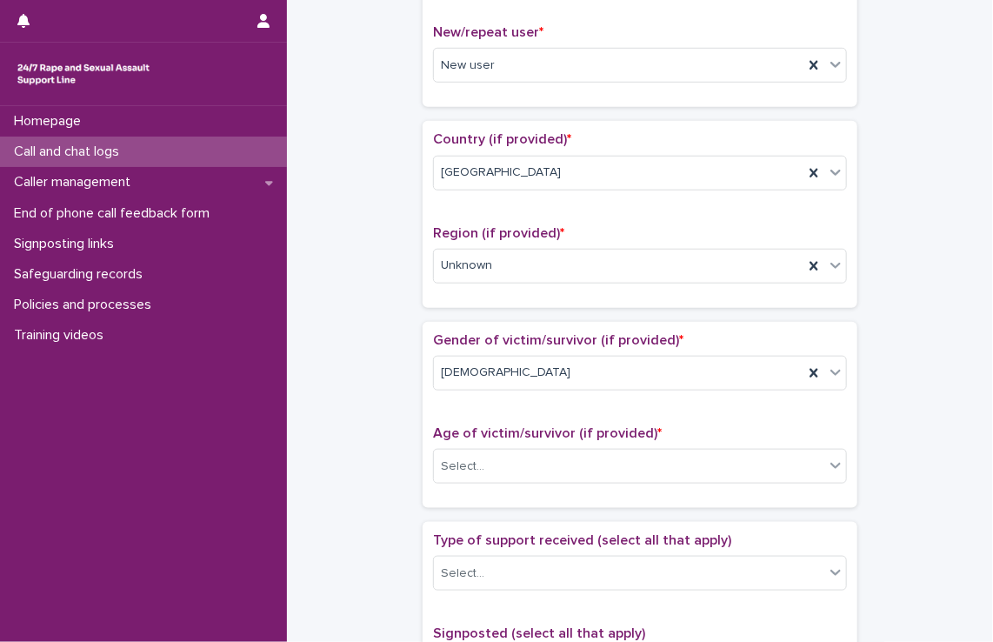
click at [520, 481] on div "Age of victim/survivor (if provided) * Select..." at bounding box center [640, 461] width 414 height 72
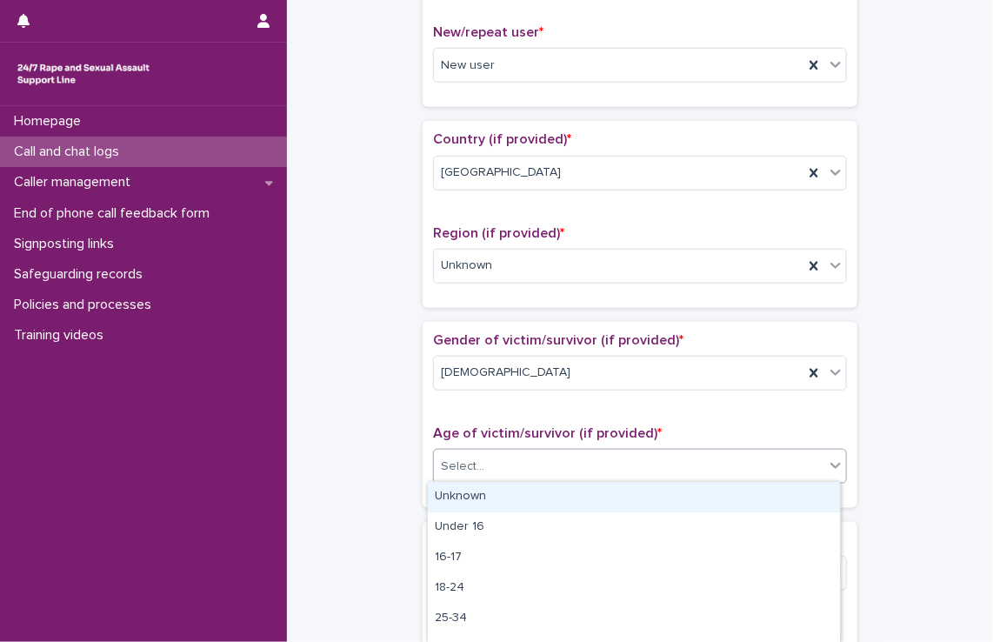
click at [519, 469] on div "Select..." at bounding box center [629, 466] width 390 height 29
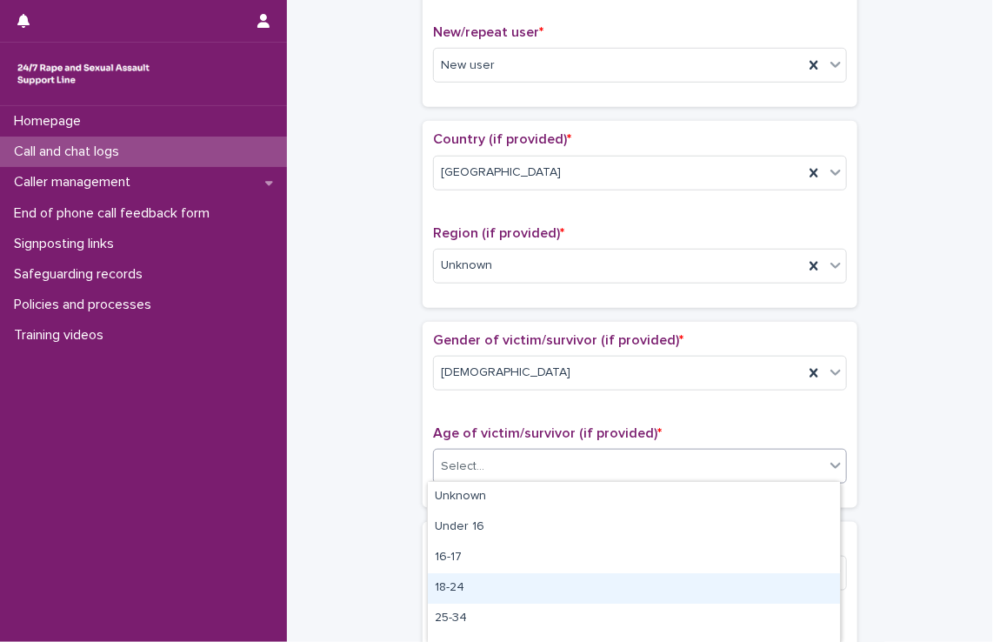
scroll to position [143, 0]
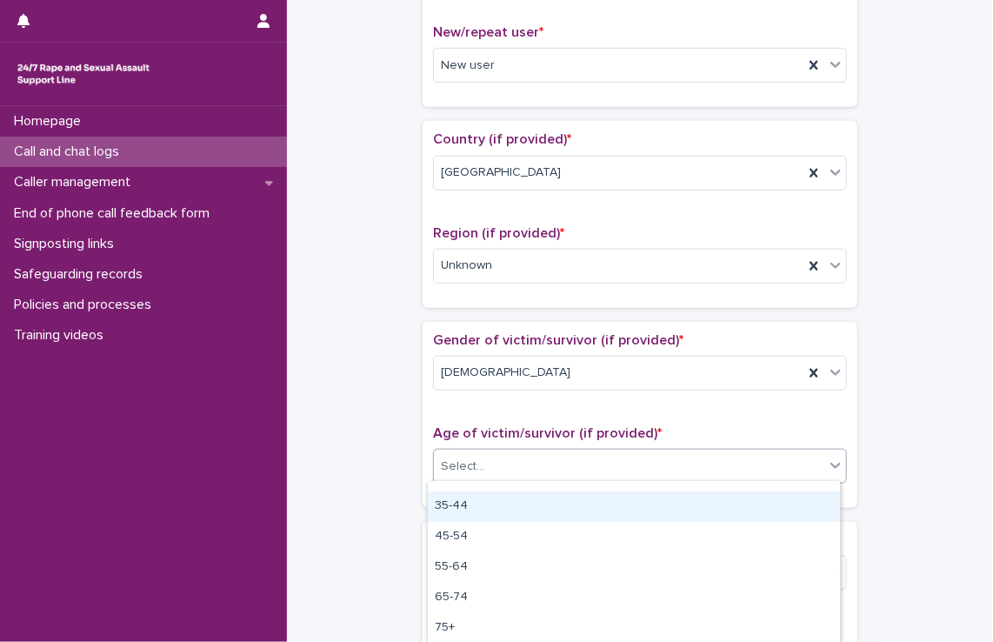
click at [539, 505] on div "35-44" at bounding box center [634, 506] width 412 height 30
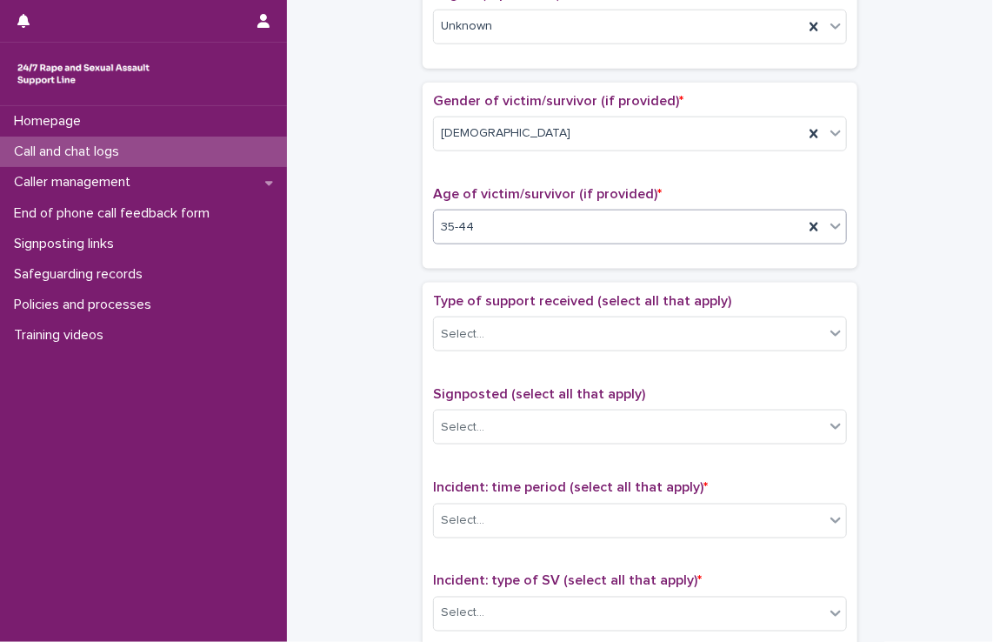
scroll to position [717, 0]
click at [557, 304] on p "Type of support received (select all that apply)" at bounding box center [640, 300] width 414 height 17
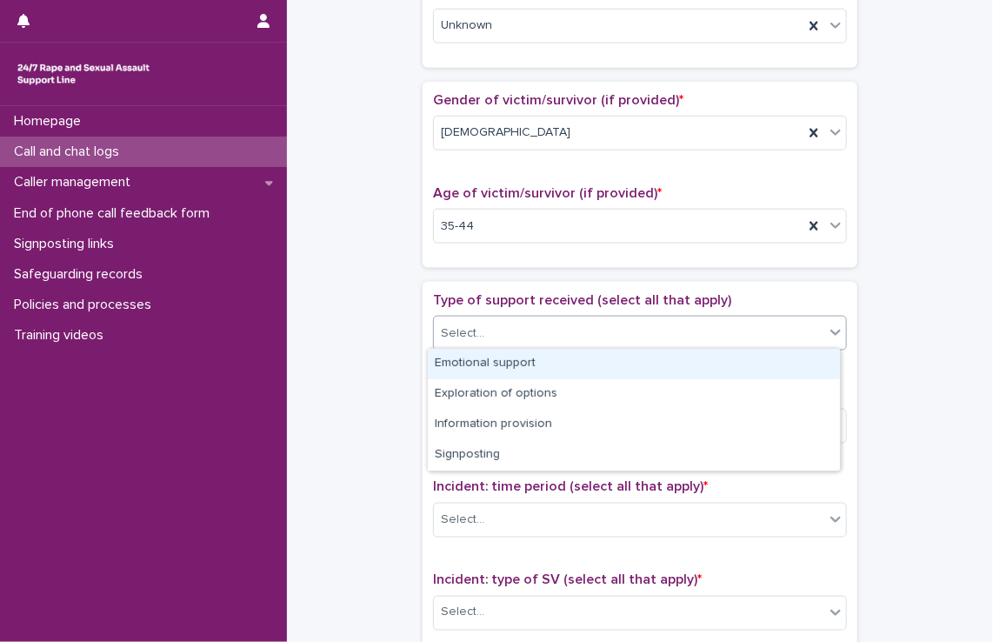
click at [560, 325] on div "Select..." at bounding box center [629, 333] width 390 height 29
click at [557, 352] on div "Emotional support" at bounding box center [634, 364] width 412 height 30
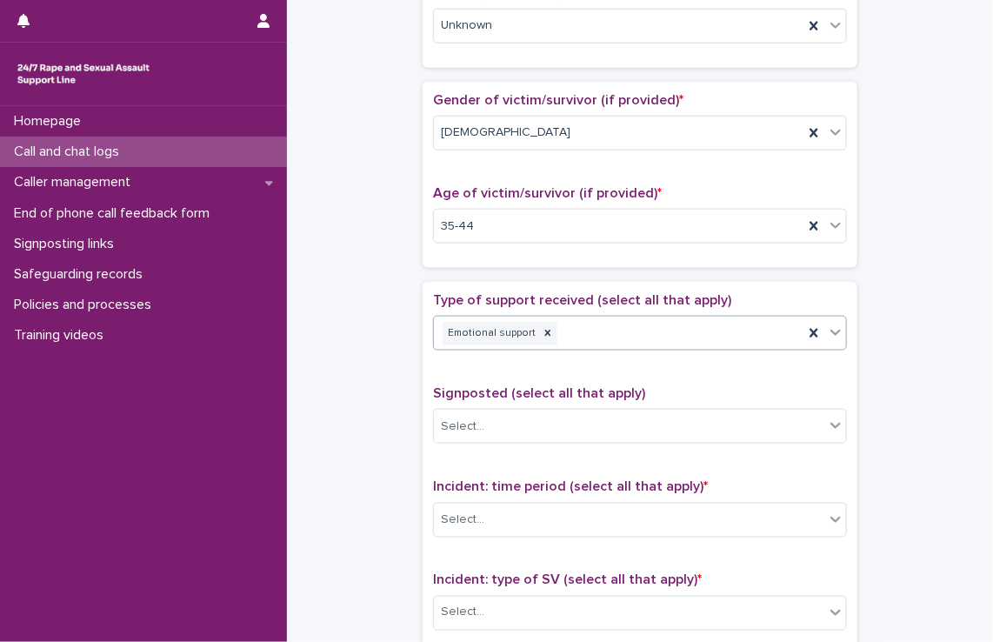
click at [675, 321] on div "Emotional support" at bounding box center [619, 333] width 370 height 30
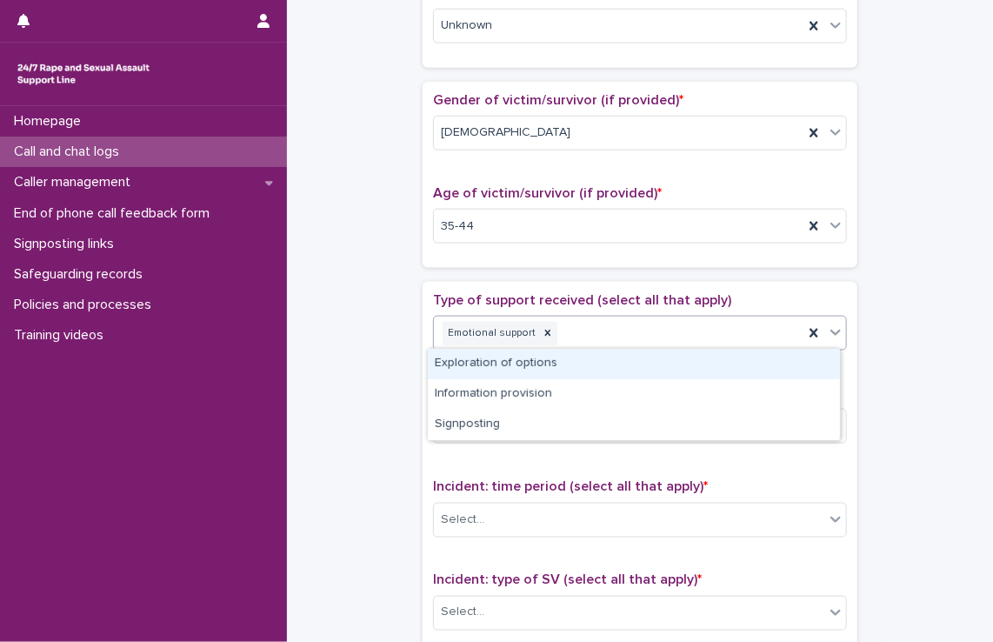
click at [671, 363] on div "Exploration of options" at bounding box center [634, 364] width 412 height 30
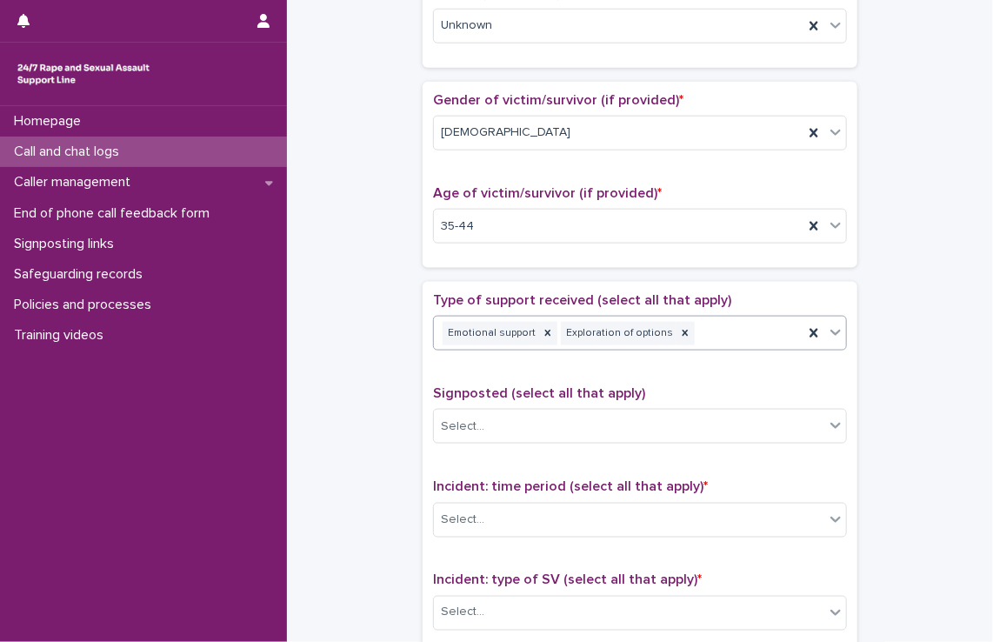
click at [718, 328] on div "Emotional support Exploration of options" at bounding box center [619, 333] width 370 height 30
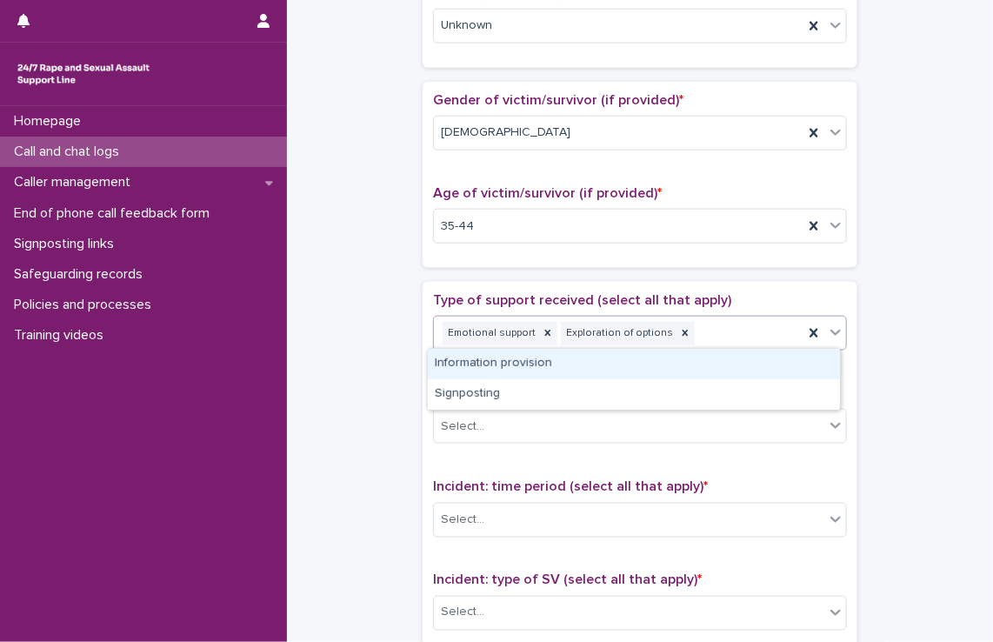
click at [706, 370] on div "Information provision" at bounding box center [634, 364] width 412 height 30
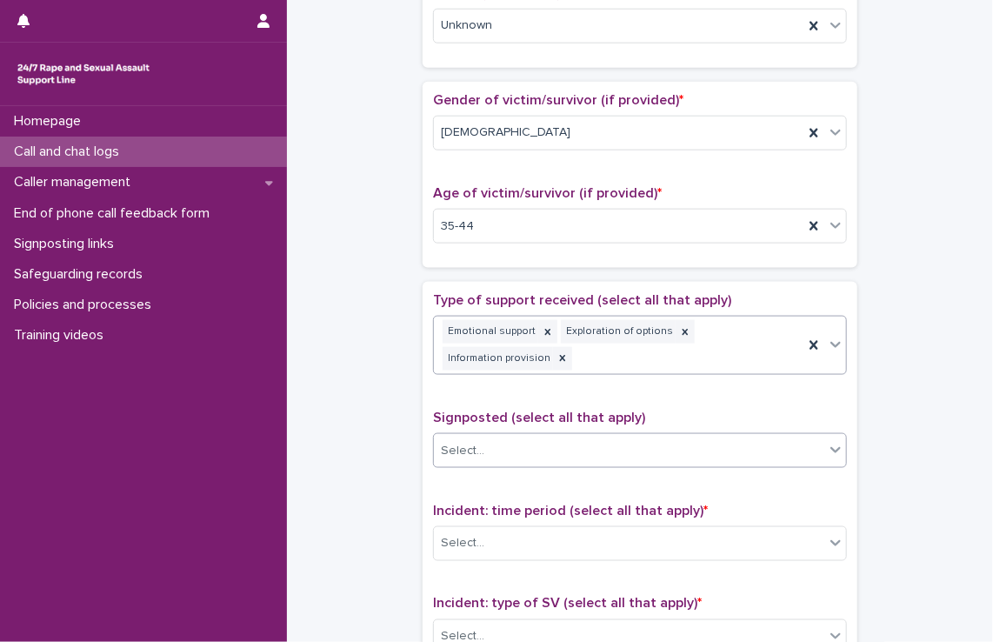
scroll to position [728, 0]
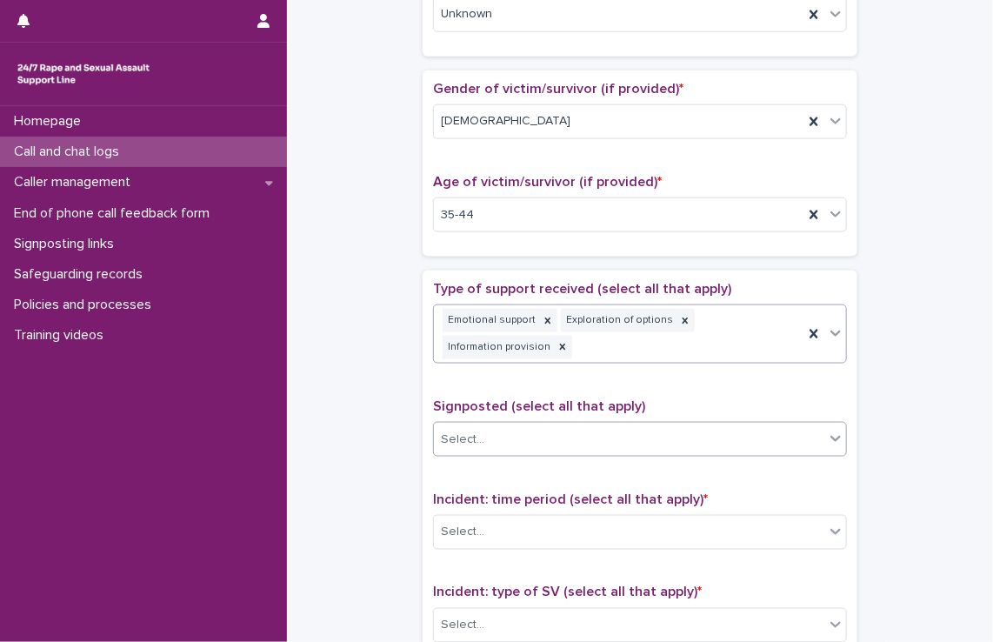
click at [585, 440] on div "Select..." at bounding box center [629, 439] width 390 height 29
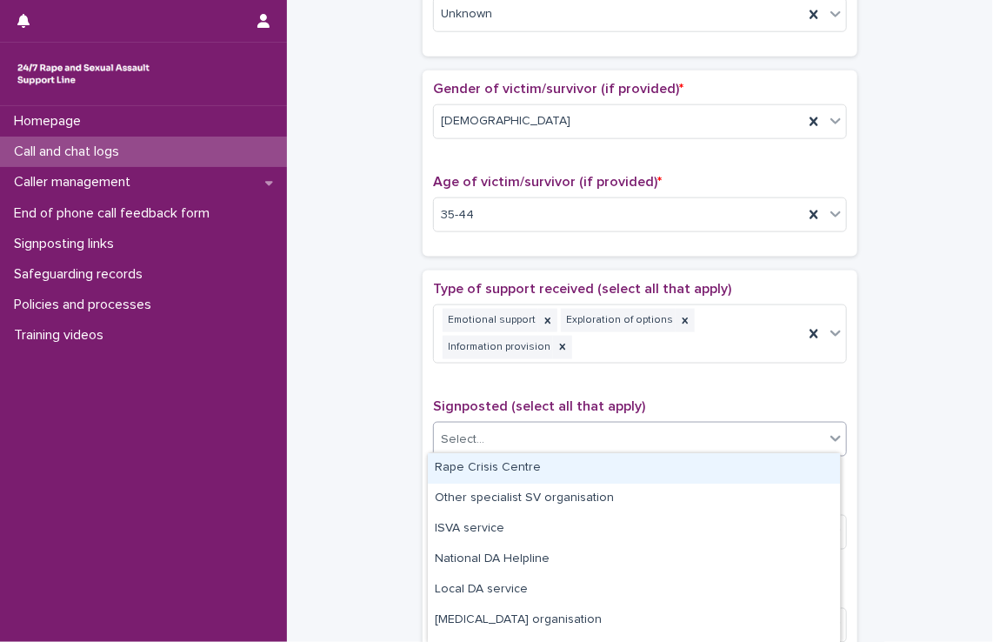
click at [450, 469] on div "Rape Crisis Centre" at bounding box center [634, 468] width 412 height 30
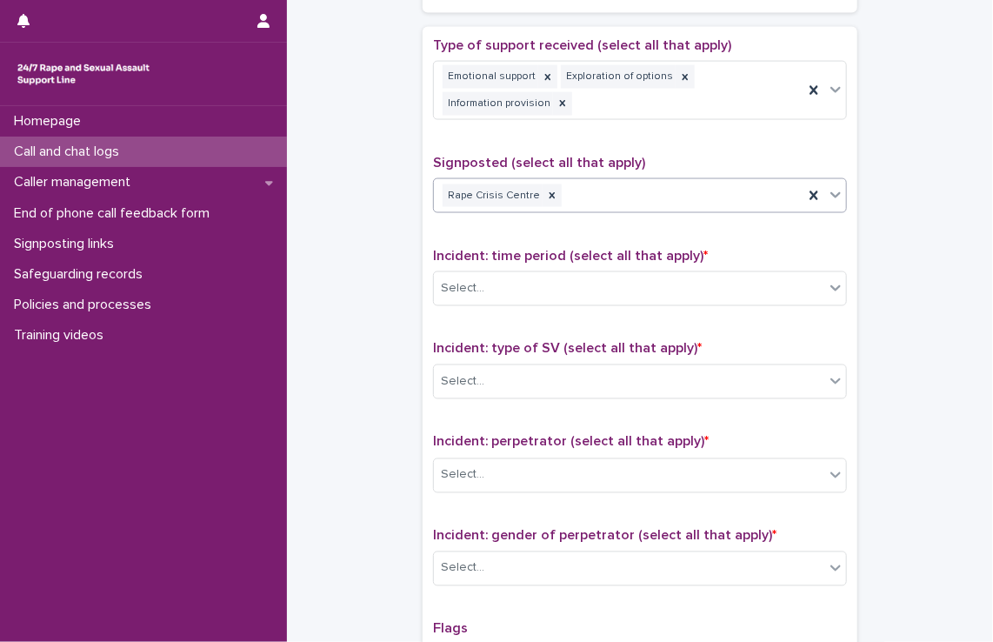
scroll to position [972, 0]
click at [520, 284] on div "Select..." at bounding box center [629, 288] width 390 height 29
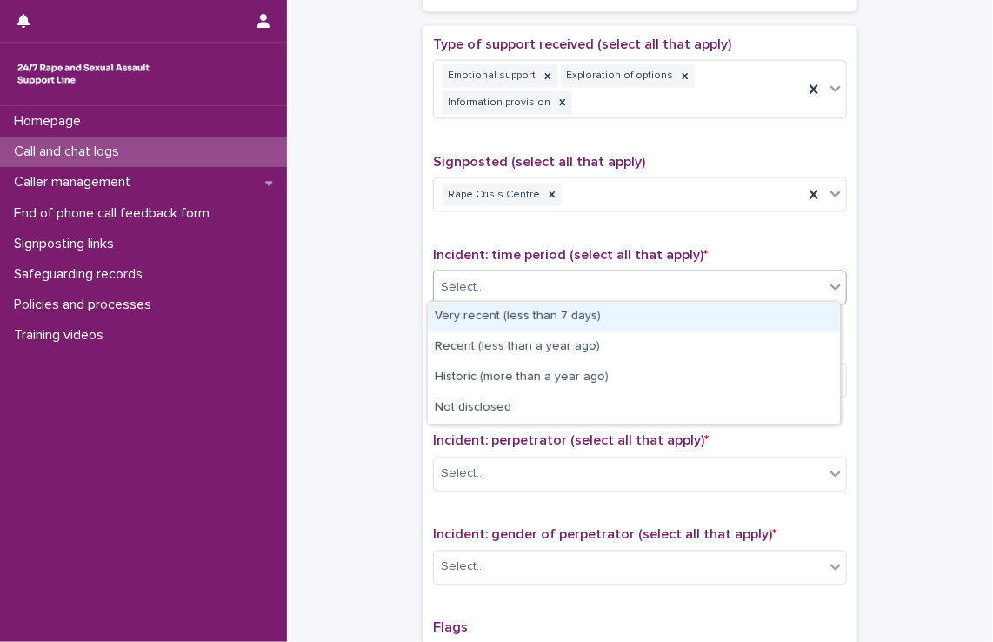
click at [525, 319] on div "Very recent (less than 7 days)" at bounding box center [634, 317] width 412 height 30
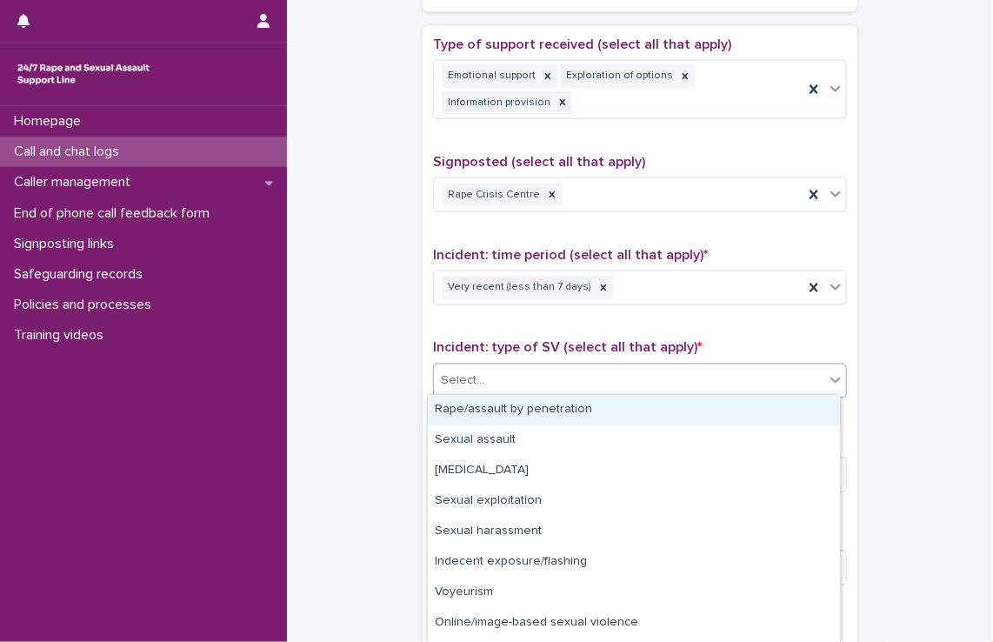
click at [515, 374] on div "Select..." at bounding box center [629, 381] width 390 height 29
click at [510, 415] on div "Rape/assault by penetration" at bounding box center [634, 410] width 412 height 30
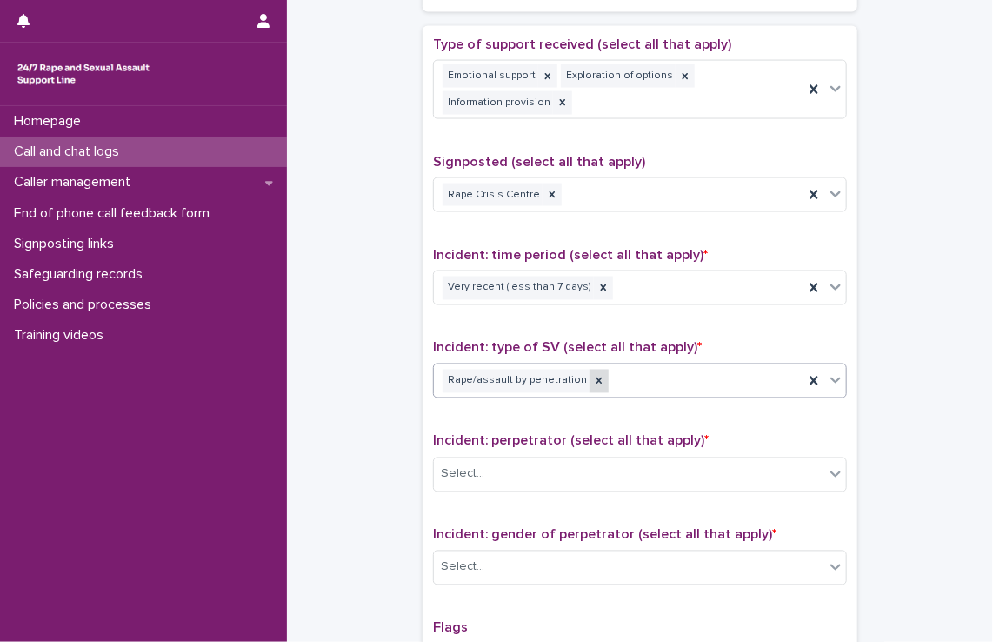
click at [593, 381] on icon at bounding box center [599, 381] width 12 height 12
click at [584, 381] on div "Select..." at bounding box center [629, 381] width 390 height 29
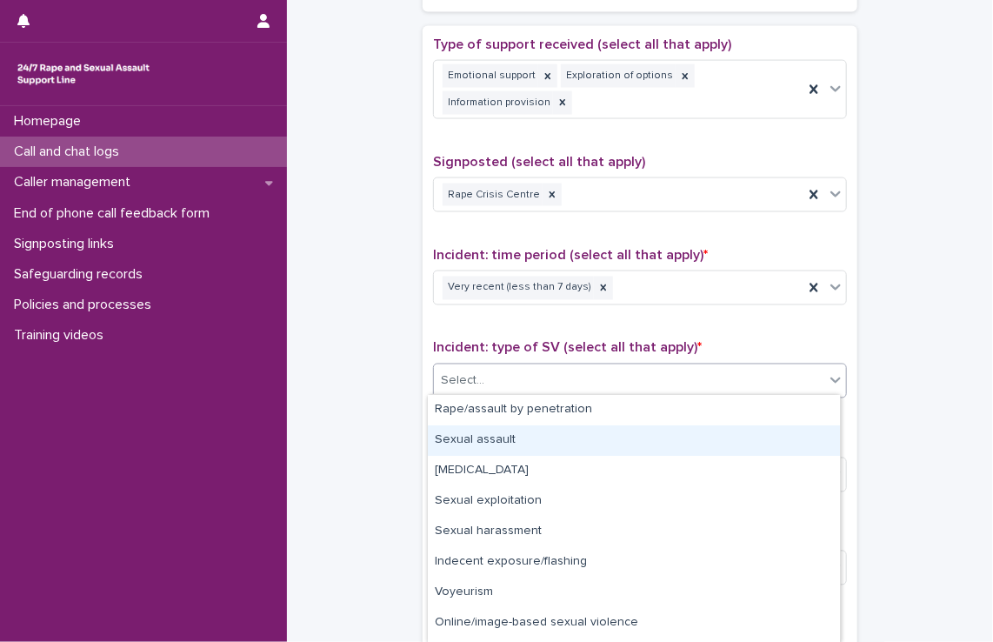
click at [580, 443] on div "Sexual assault" at bounding box center [634, 440] width 412 height 30
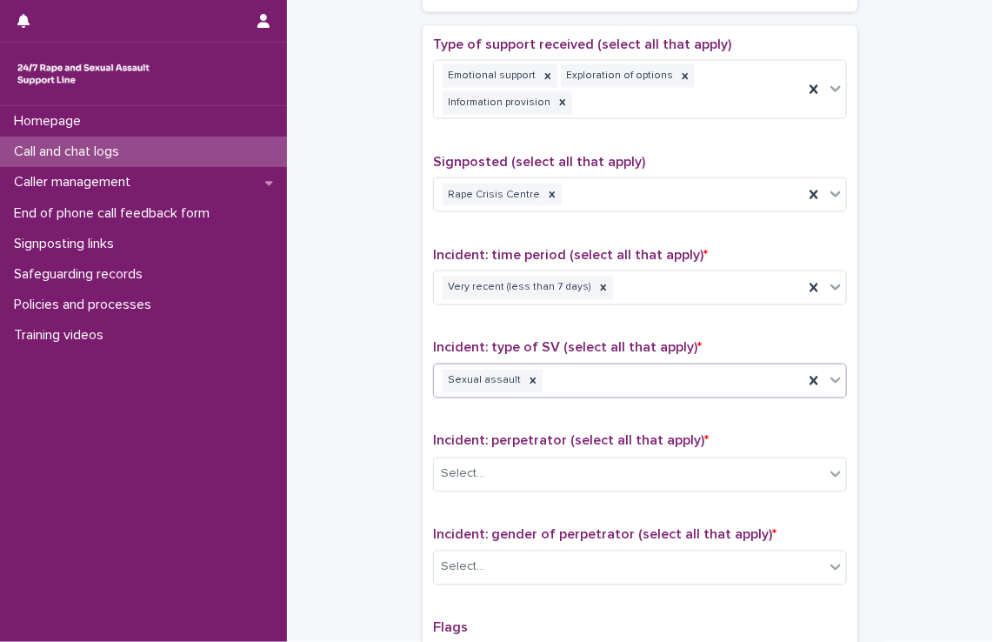
scroll to position [1226, 0]
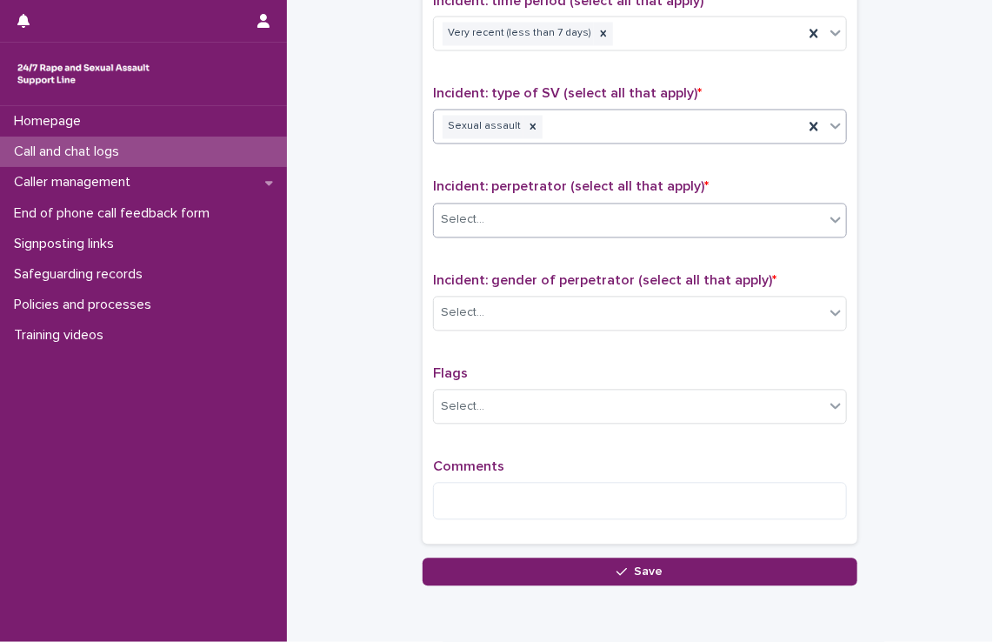
click at [521, 210] on div "Select..." at bounding box center [629, 220] width 390 height 29
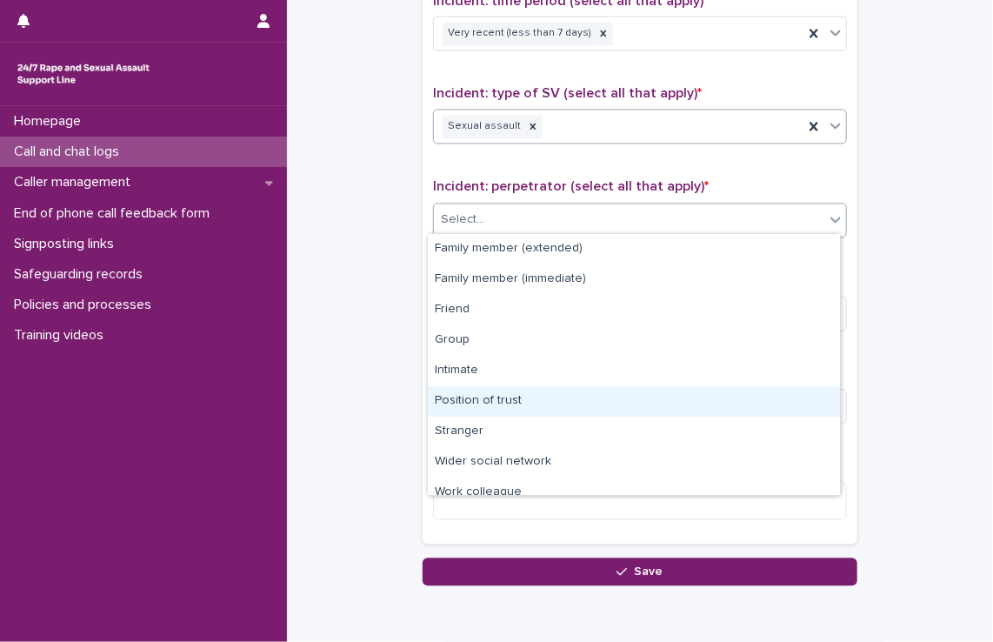
scroll to position [73, 0]
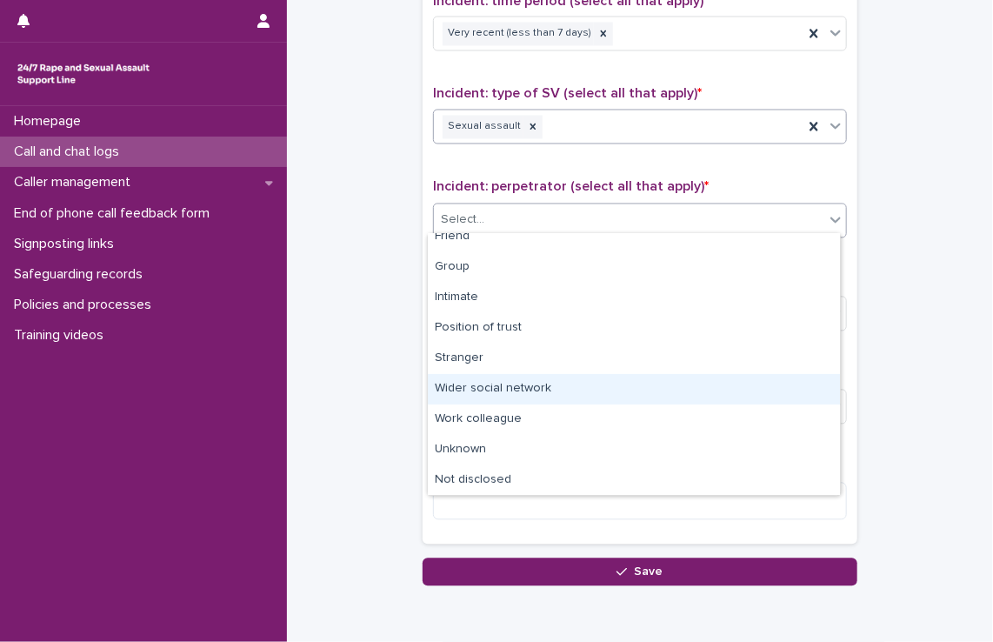
click at [545, 397] on div "Wider social network" at bounding box center [634, 389] width 412 height 30
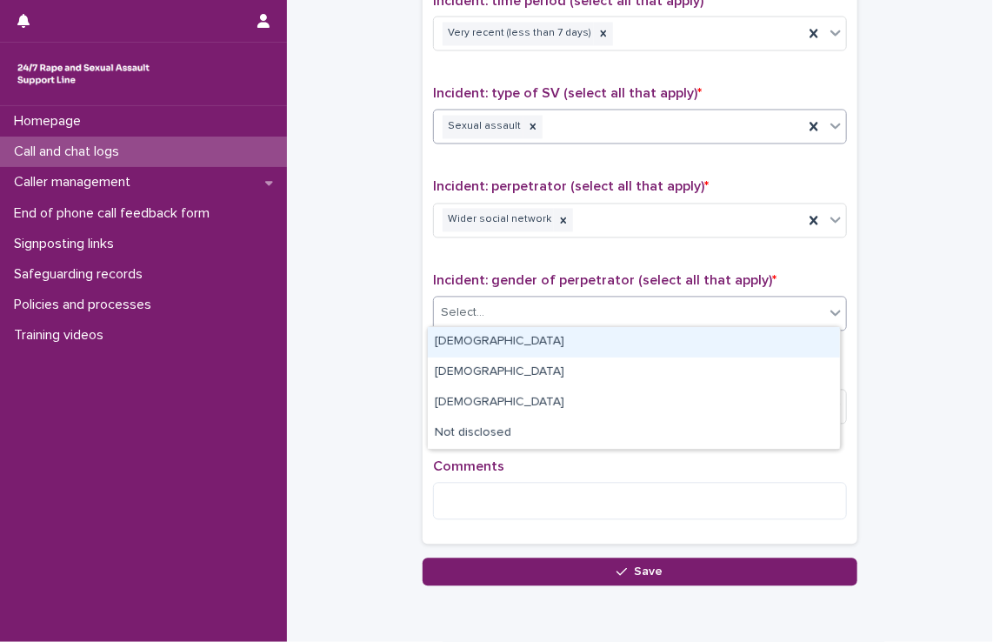
click at [524, 307] on div "Select..." at bounding box center [629, 313] width 390 height 29
click at [522, 335] on div "[DEMOGRAPHIC_DATA]" at bounding box center [634, 342] width 412 height 30
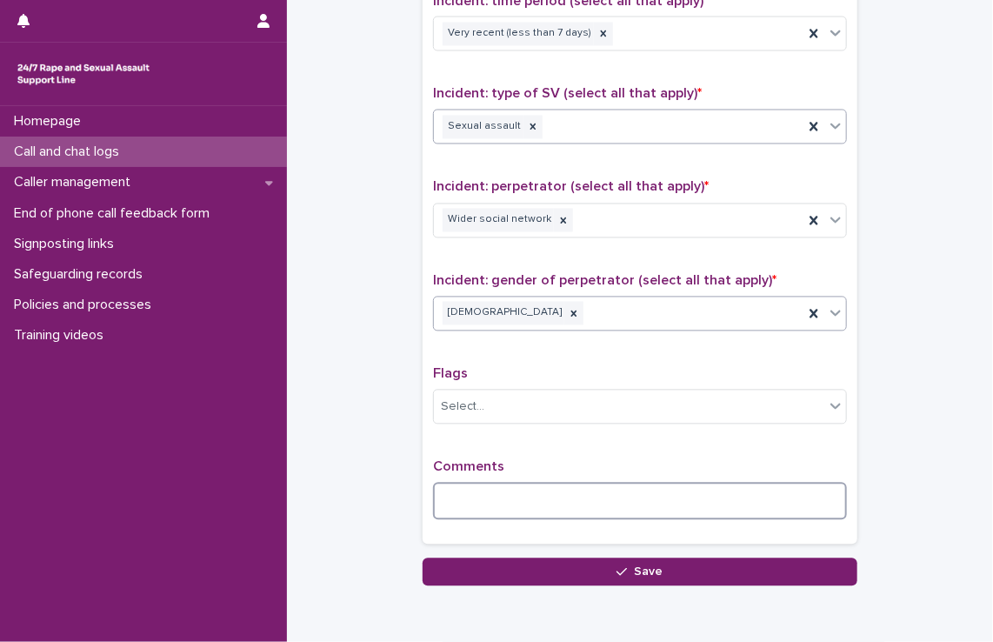
click at [510, 499] on textarea at bounding box center [640, 501] width 414 height 37
type textarea "*"
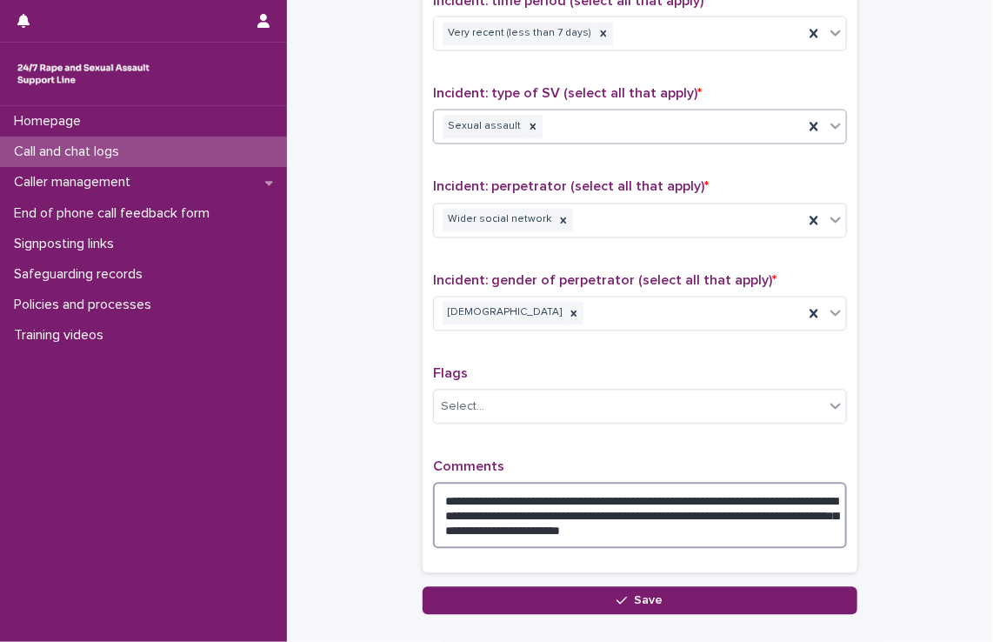
click at [543, 492] on textarea "**********" at bounding box center [640, 516] width 414 height 66
click at [556, 509] on textarea "**********" at bounding box center [640, 516] width 414 height 66
drag, startPoint x: 811, startPoint y: 524, endPoint x: 801, endPoint y: 520, distance: 11.3
click at [801, 520] on textarea "**********" at bounding box center [640, 516] width 414 height 66
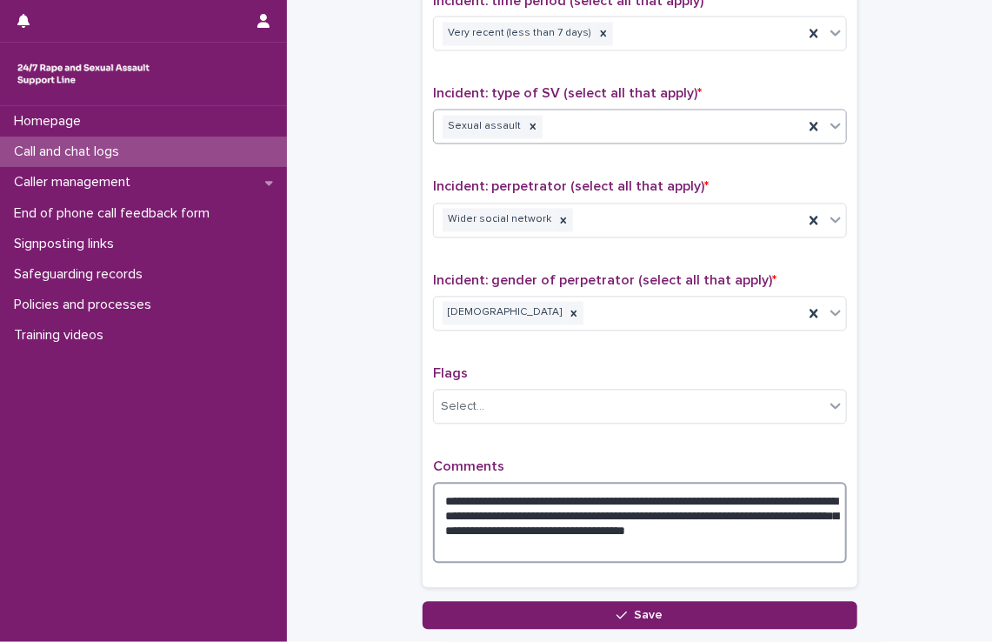
click at [703, 524] on textarea "**********" at bounding box center [640, 523] width 414 height 81
click at [687, 524] on textarea "**********" at bounding box center [640, 523] width 414 height 81
click at [560, 540] on textarea "**********" at bounding box center [640, 523] width 414 height 81
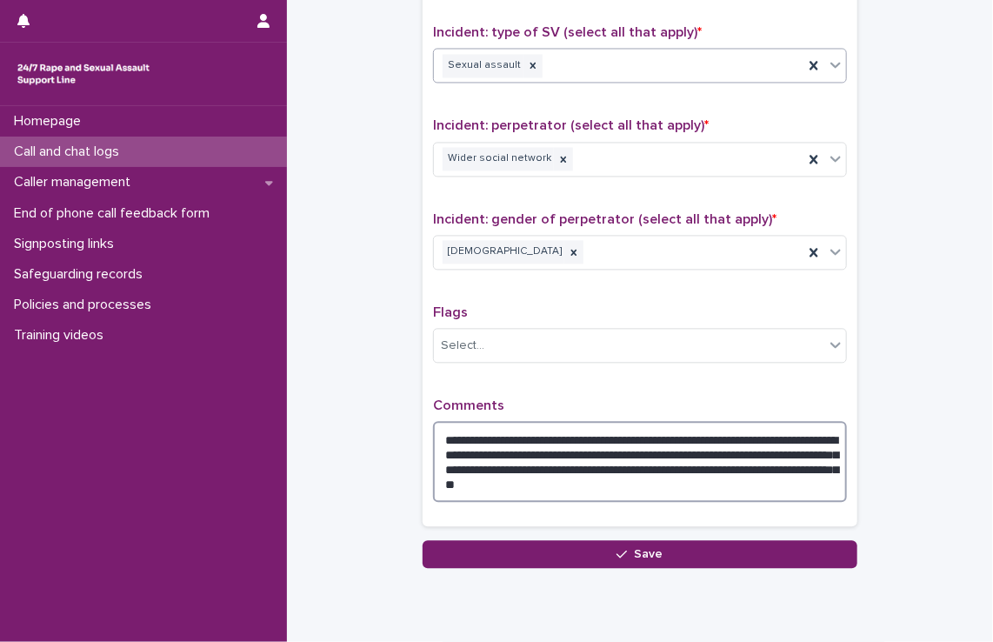
scroll to position [1289, 0]
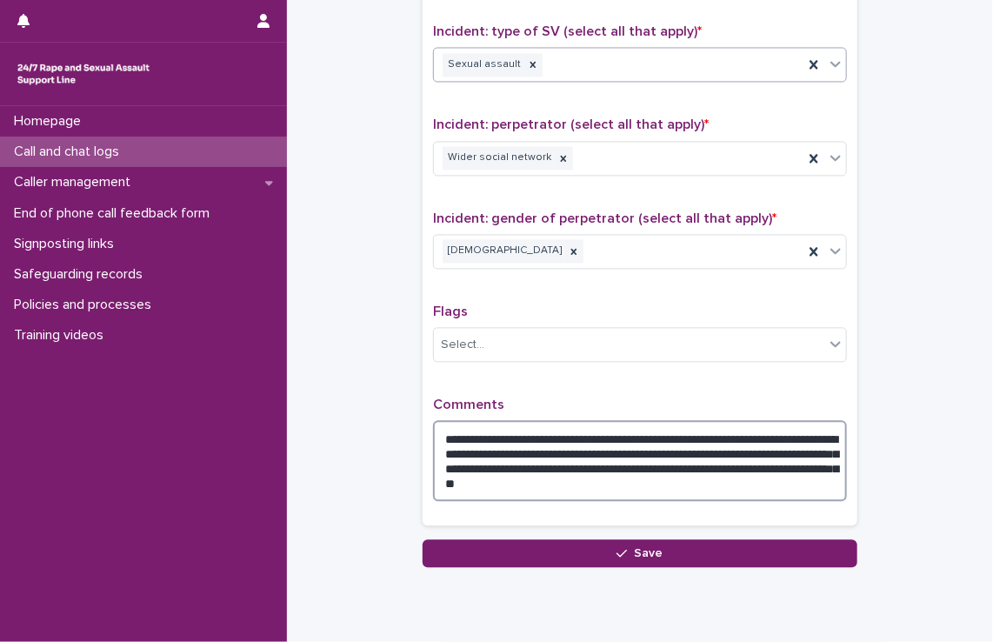
click at [616, 477] on textarea "**********" at bounding box center [640, 460] width 414 height 81
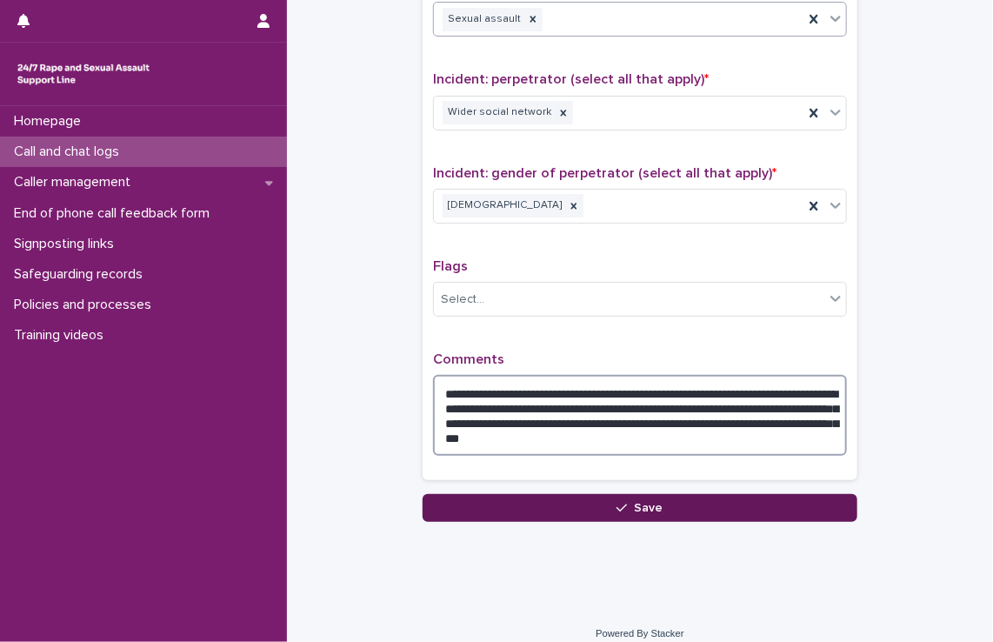
scroll to position [1345, 0]
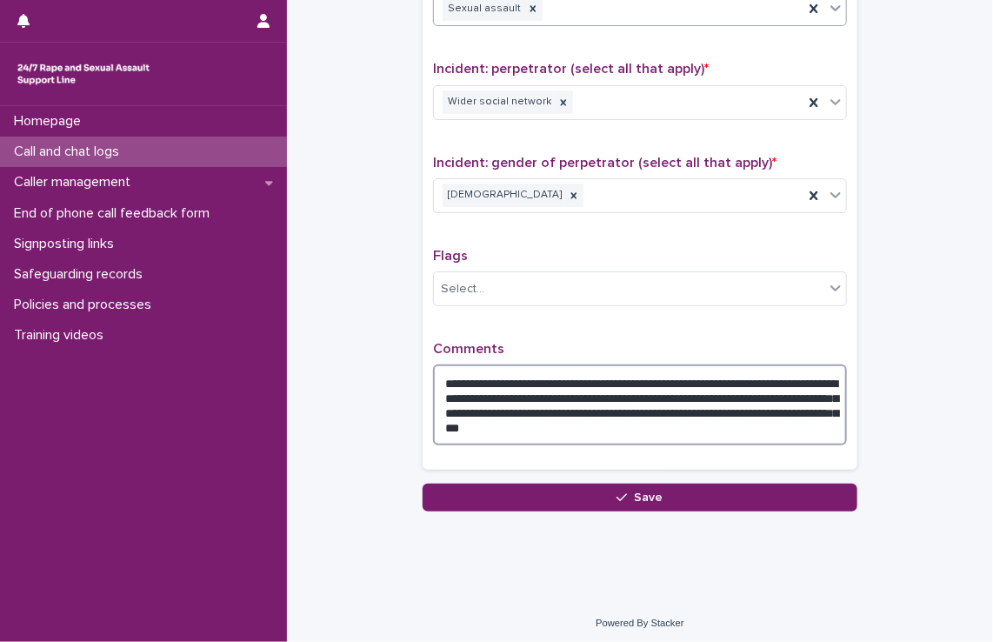
drag, startPoint x: 557, startPoint y: 387, endPoint x: 602, endPoint y: 380, distance: 45.8
click at [602, 380] on textarea "**********" at bounding box center [640, 404] width 414 height 81
click at [601, 393] on textarea "**********" at bounding box center [640, 404] width 414 height 81
click at [779, 395] on textarea "**********" at bounding box center [640, 404] width 414 height 81
click at [744, 415] on textarea "**********" at bounding box center [640, 404] width 414 height 81
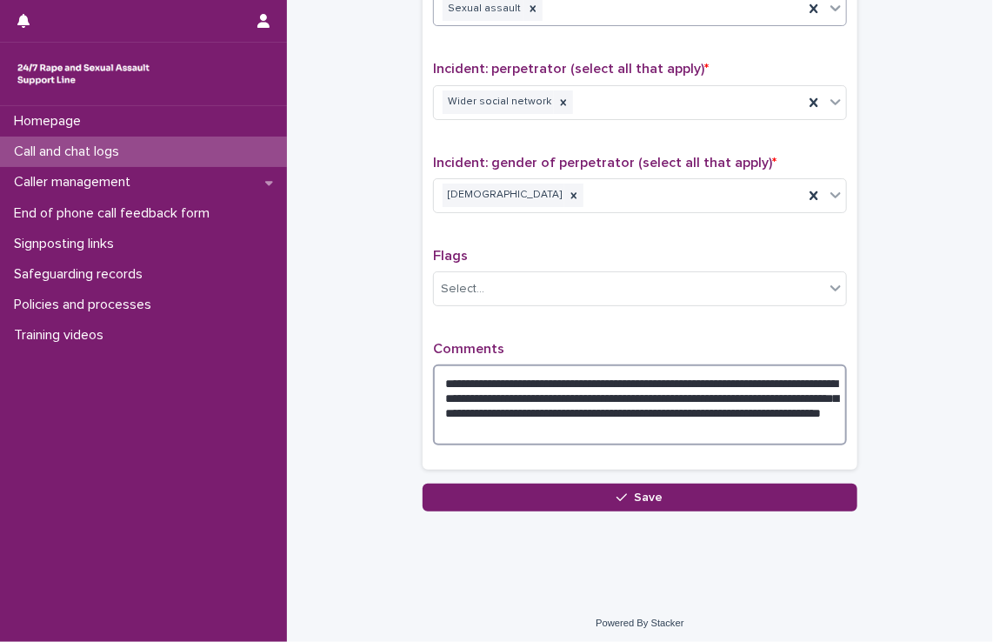
click at [817, 403] on textarea "**********" at bounding box center [640, 404] width 414 height 81
click at [640, 404] on textarea "**********" at bounding box center [640, 404] width 414 height 81
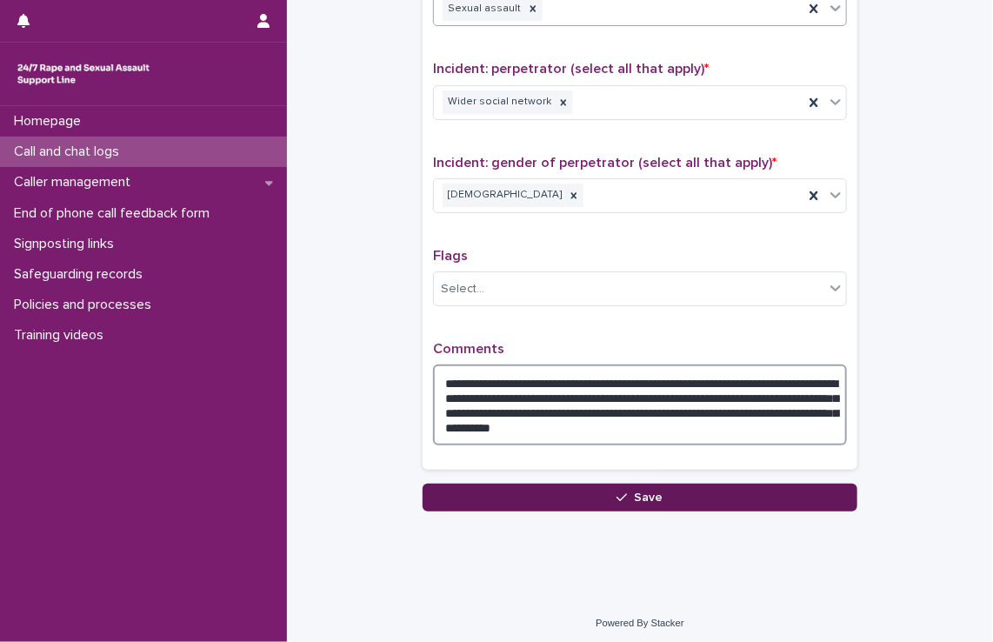
type textarea "**********"
click at [591, 487] on button "Save" at bounding box center [640, 498] width 435 height 28
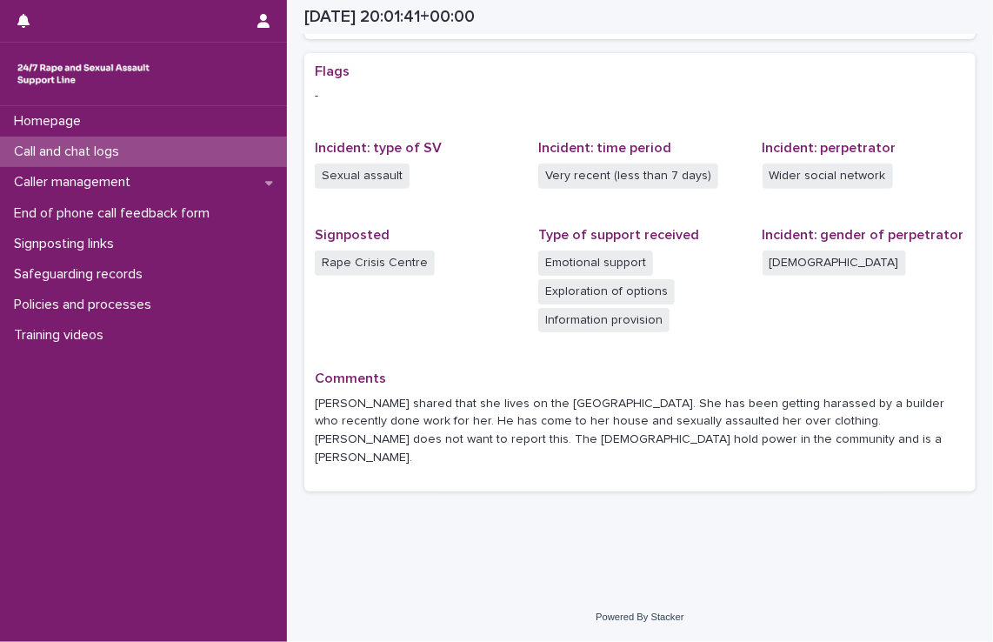
scroll to position [306, 0]
